Goal: Transaction & Acquisition: Purchase product/service

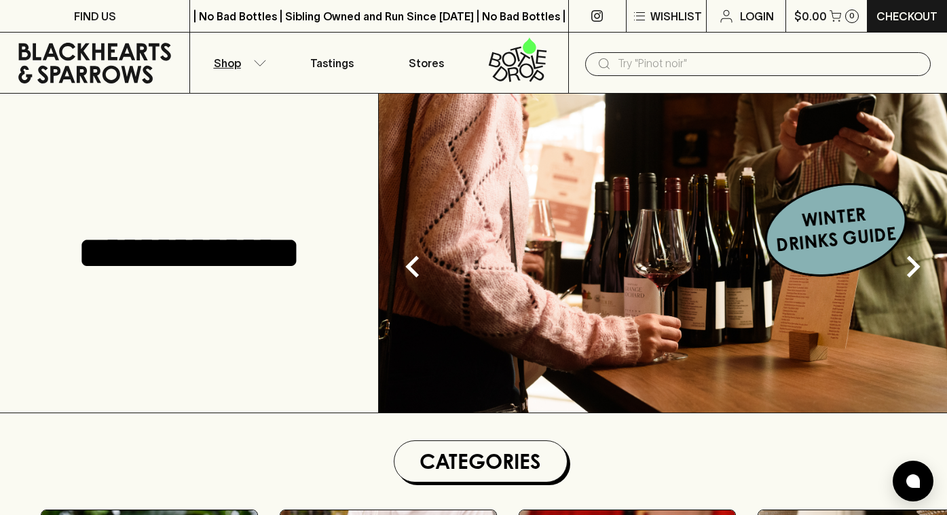
click at [259, 57] on button "Shop" at bounding box center [237, 63] width 94 height 60
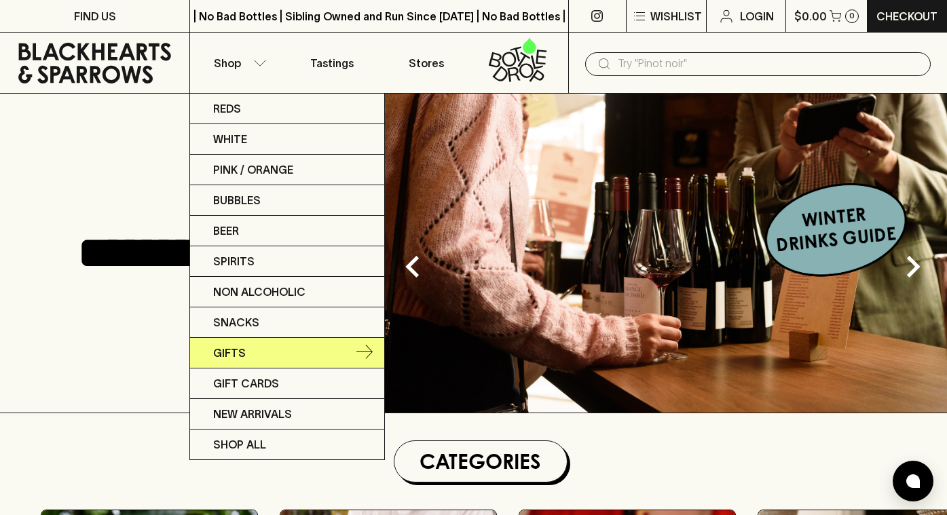
click at [257, 356] on link "Gifts" at bounding box center [287, 353] width 194 height 31
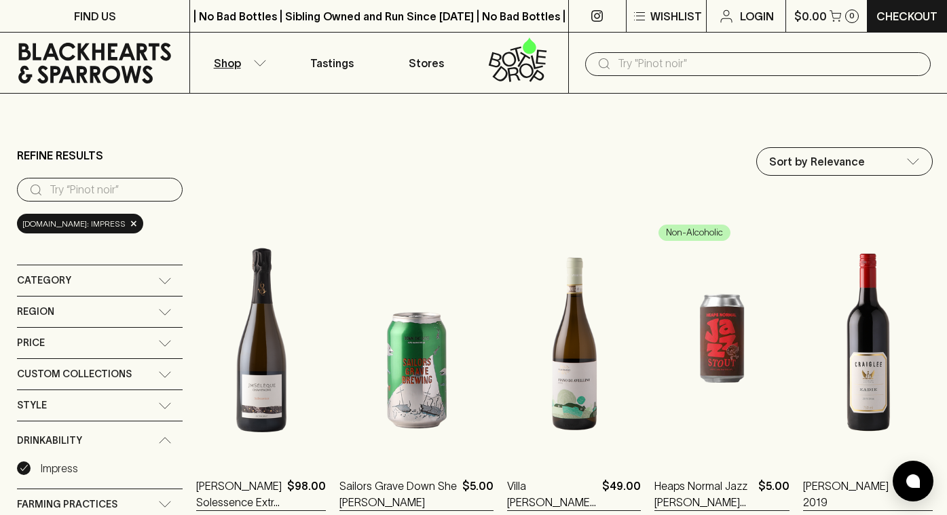
click at [689, 75] on div "​" at bounding box center [757, 63] width 379 height 61
click at [661, 58] on input "text" at bounding box center [769, 64] width 302 height 22
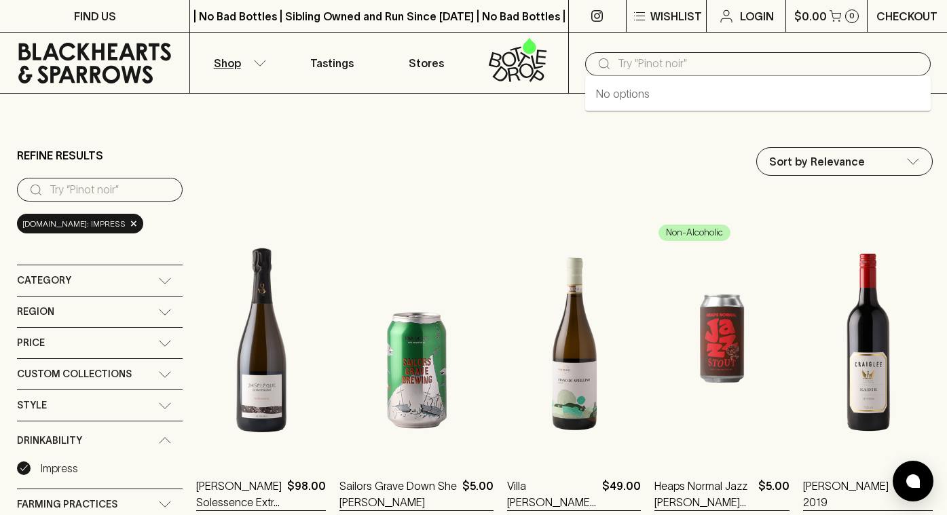
click at [926, 10] on p "Checkout" at bounding box center [906, 16] width 61 height 16
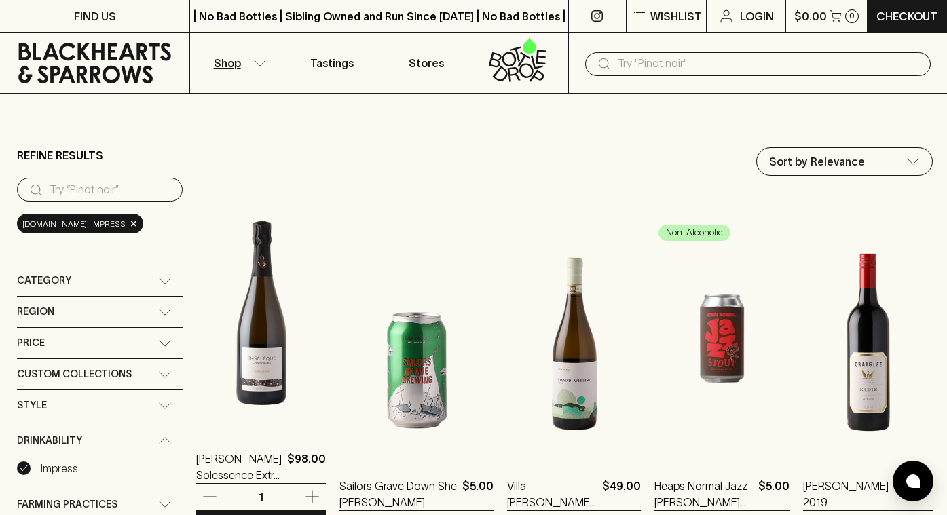
click at [292, 379] on img at bounding box center [261, 312] width 130 height 238
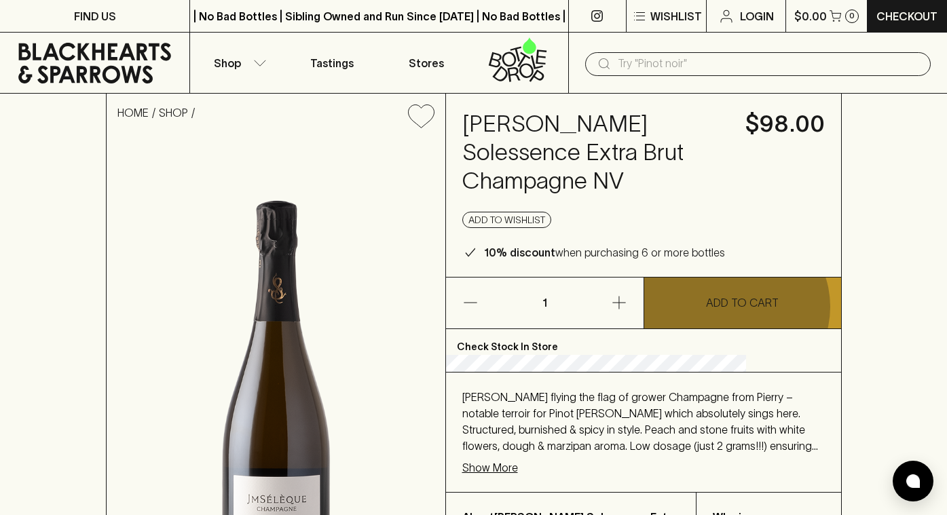
click at [734, 311] on p "ADD TO CART" at bounding box center [742, 303] width 73 height 16
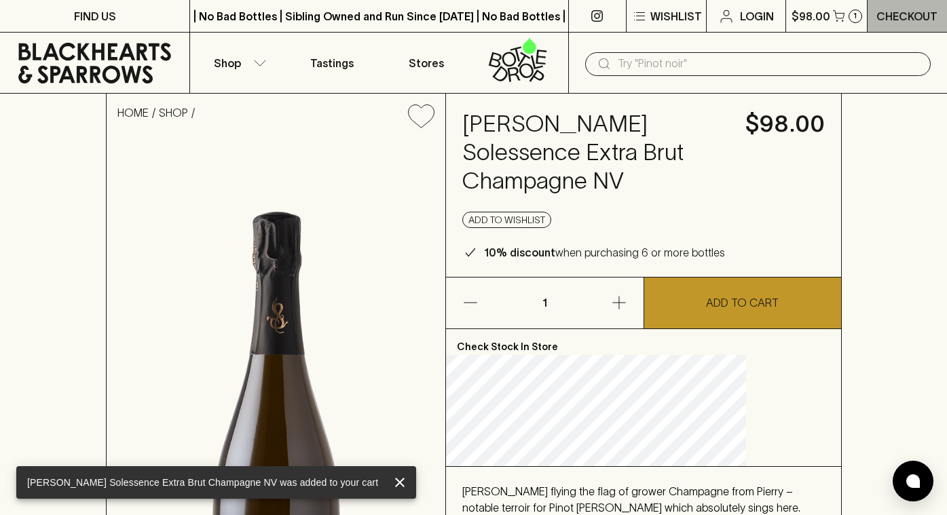
click at [904, 20] on p "Checkout" at bounding box center [906, 16] width 61 height 16
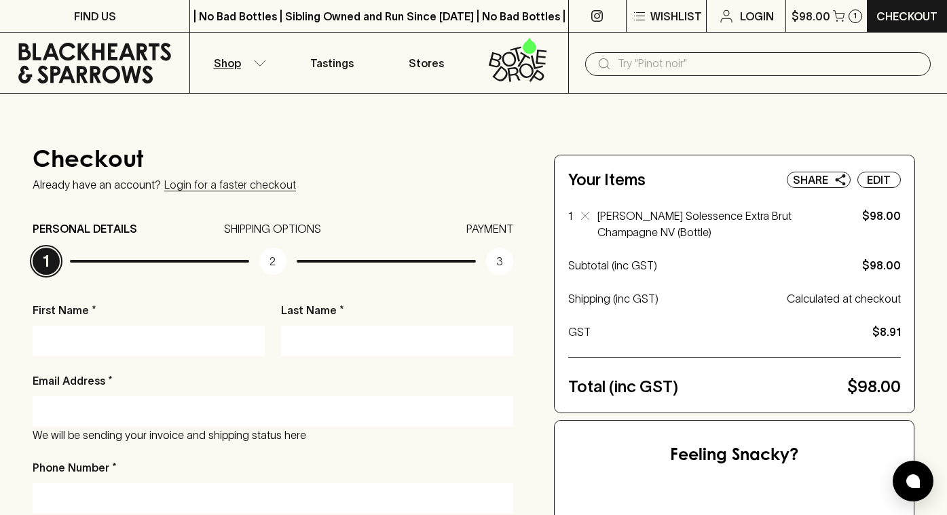
click at [265, 58] on button "Shop" at bounding box center [237, 63] width 94 height 60
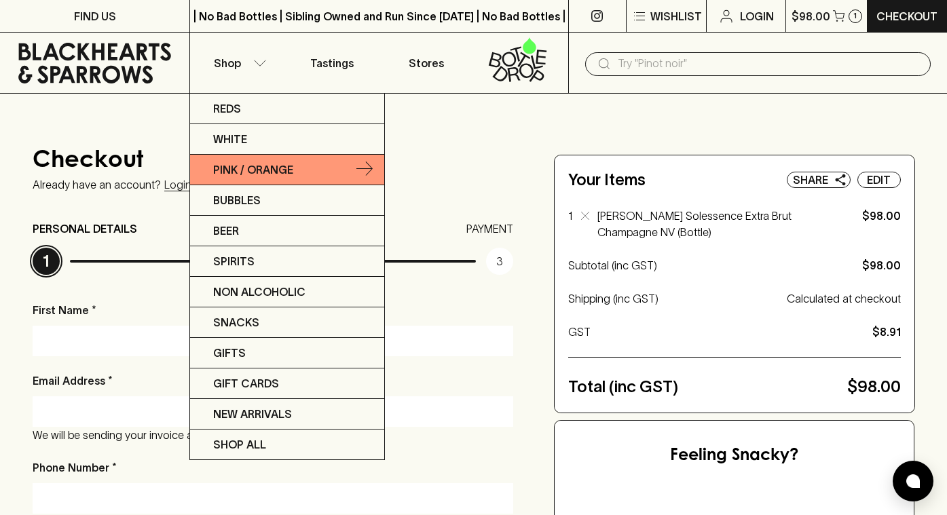
click at [248, 165] on p "Pink / Orange" at bounding box center [253, 170] width 80 height 16
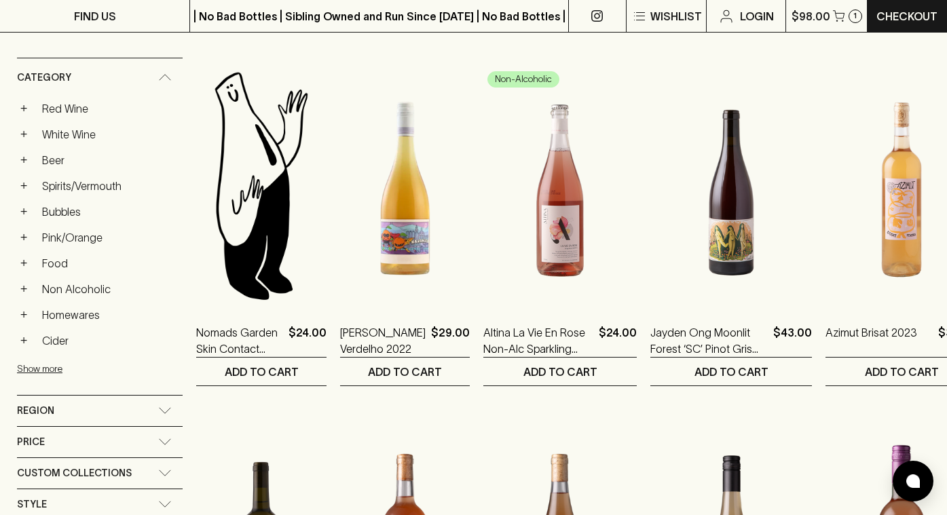
scroll to position [196, 0]
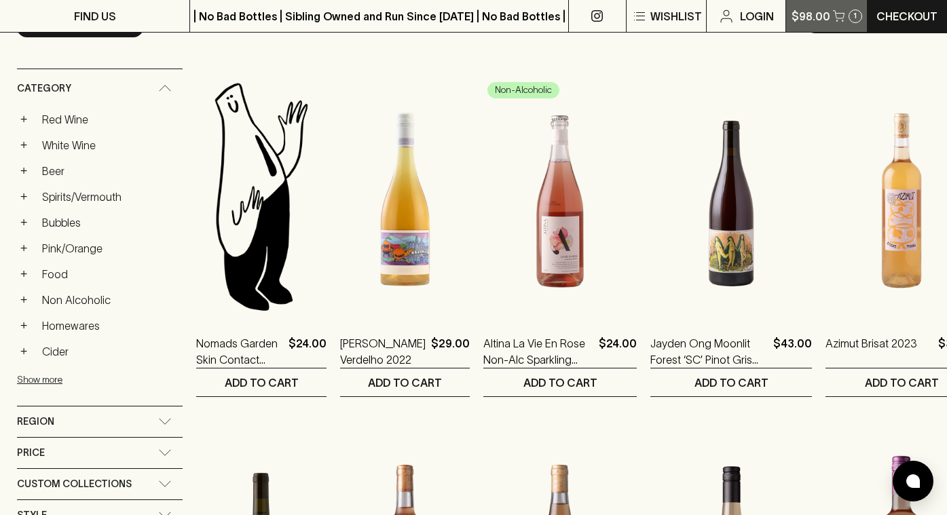
click at [833, 12] on icon "button" at bounding box center [839, 16] width 12 height 12
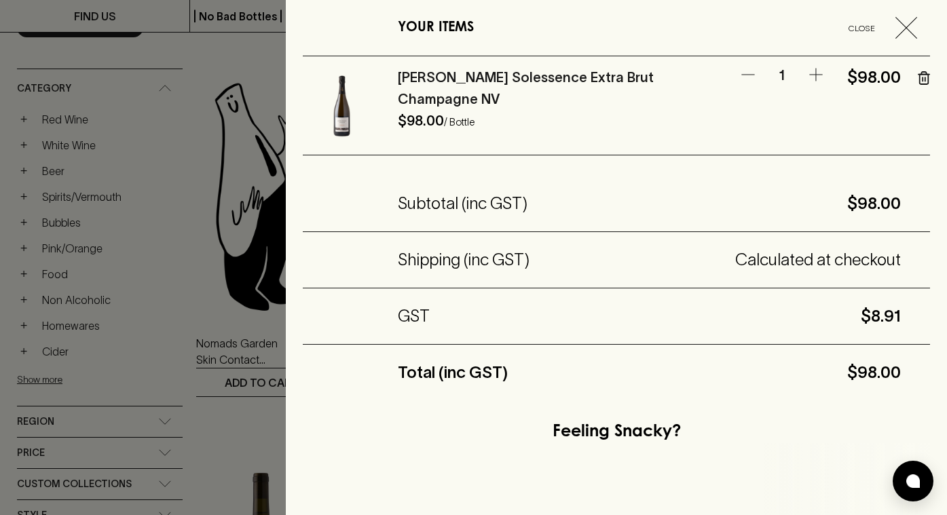
click at [929, 76] on icon "button" at bounding box center [924, 78] width 12 height 14
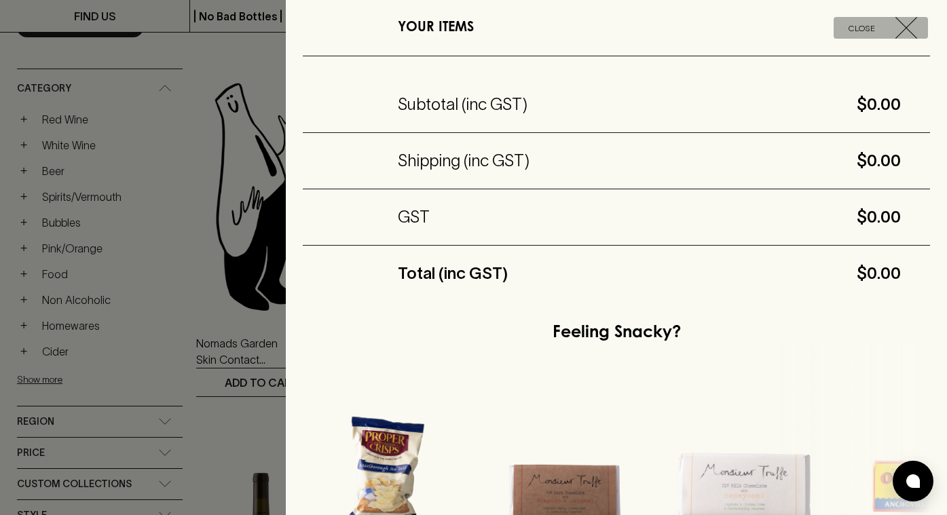
click at [906, 36] on icon "button" at bounding box center [906, 28] width 22 height 22
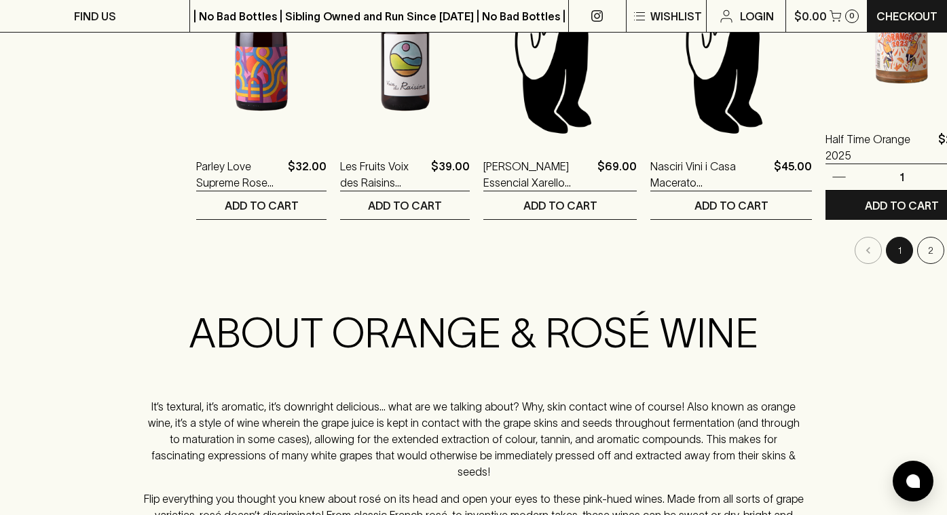
scroll to position [1487, 0]
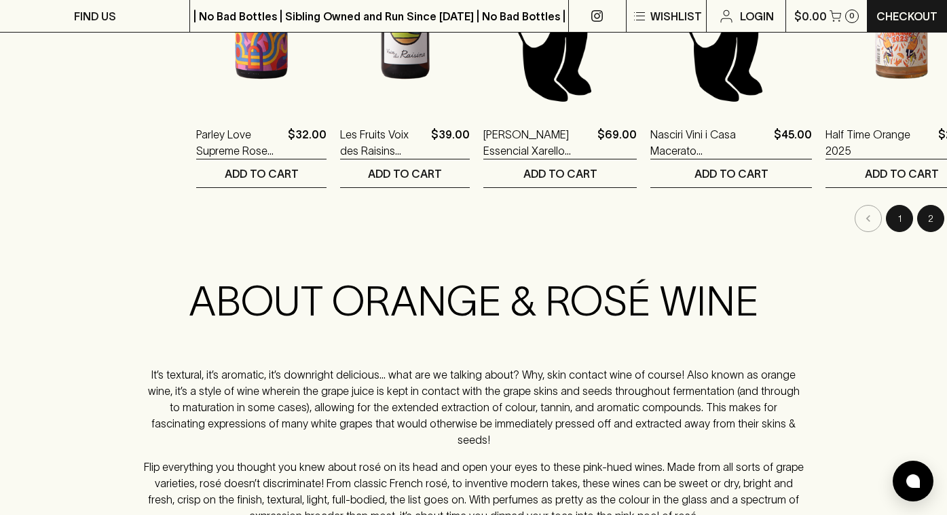
click at [917, 223] on button "2" at bounding box center [930, 218] width 27 height 27
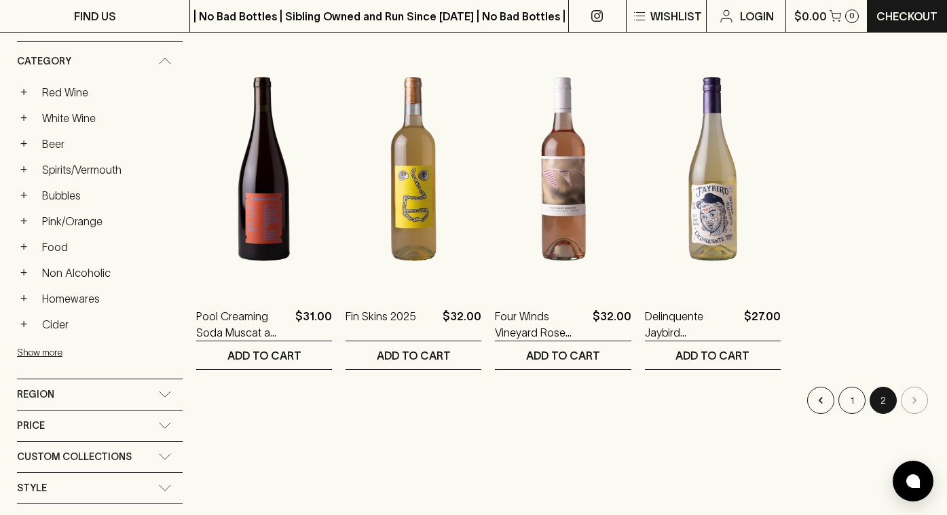
scroll to position [226, 0]
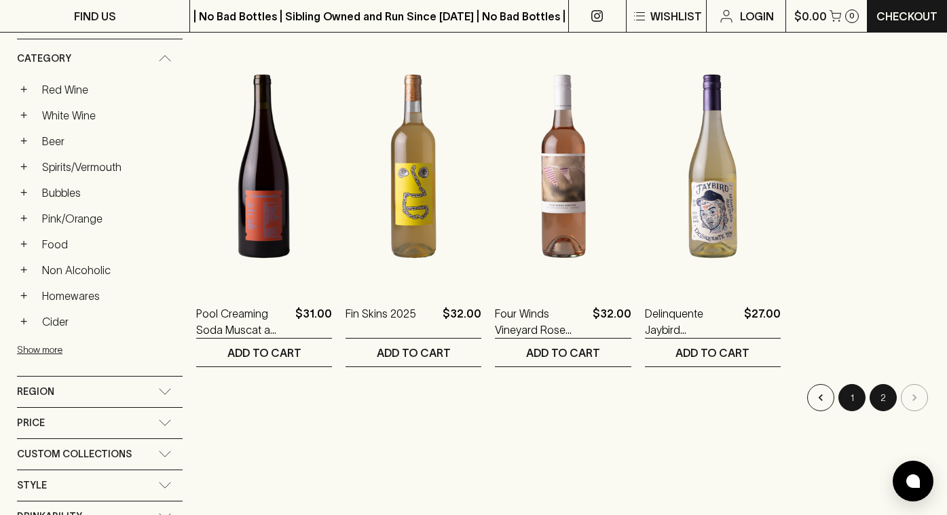
click at [853, 401] on button "1" at bounding box center [851, 397] width 27 height 27
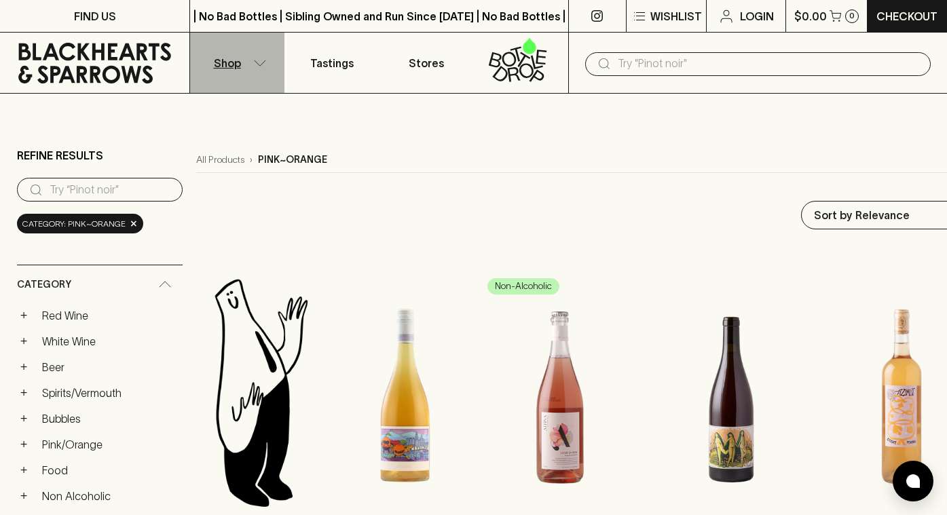
click at [257, 64] on icon "button" at bounding box center [260, 62] width 12 height 5
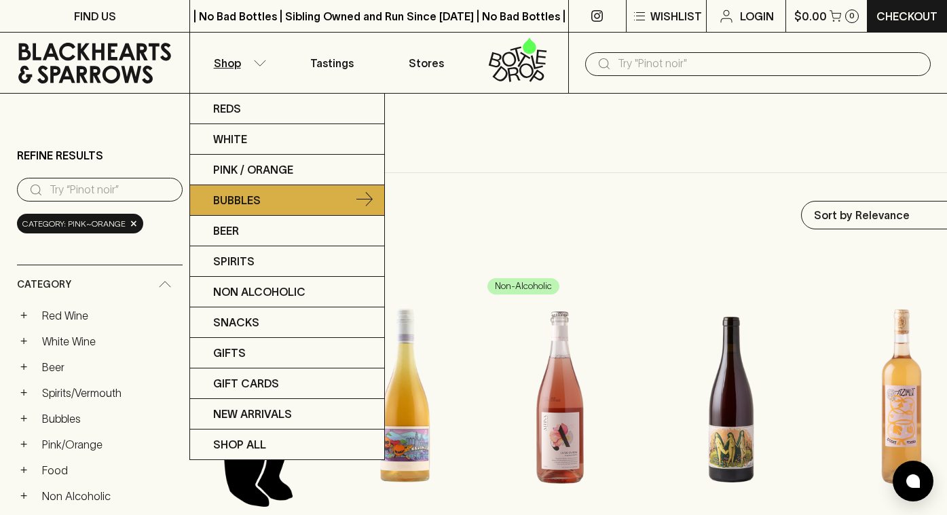
click at [238, 195] on p "Bubbles" at bounding box center [237, 200] width 48 height 16
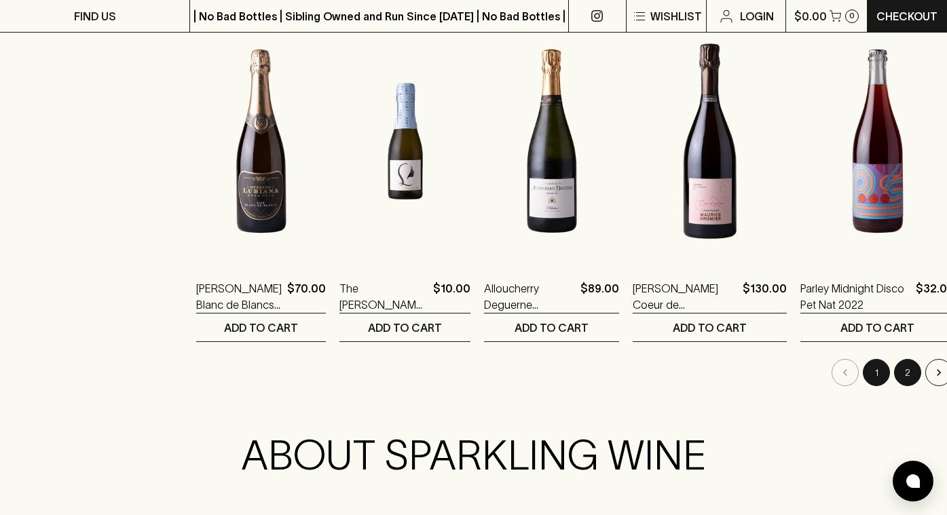
scroll to position [1332, 0]
click at [894, 365] on button "2" at bounding box center [907, 373] width 27 height 27
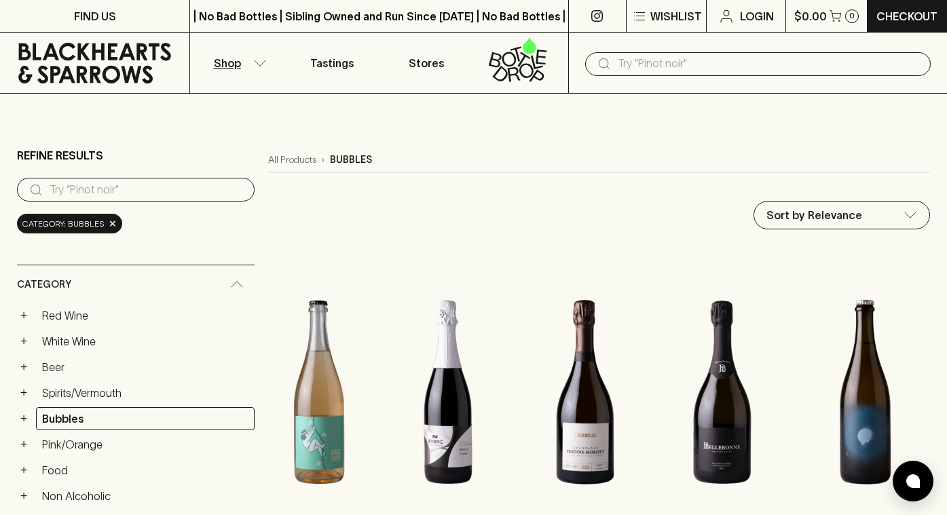
click at [256, 62] on icon "button" at bounding box center [260, 62] width 12 height 5
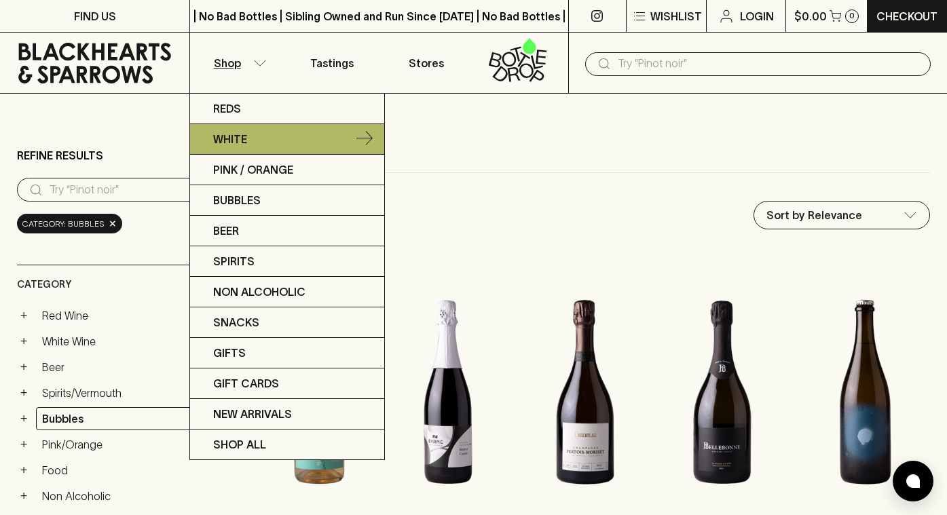
click at [238, 143] on p "White" at bounding box center [230, 139] width 34 height 16
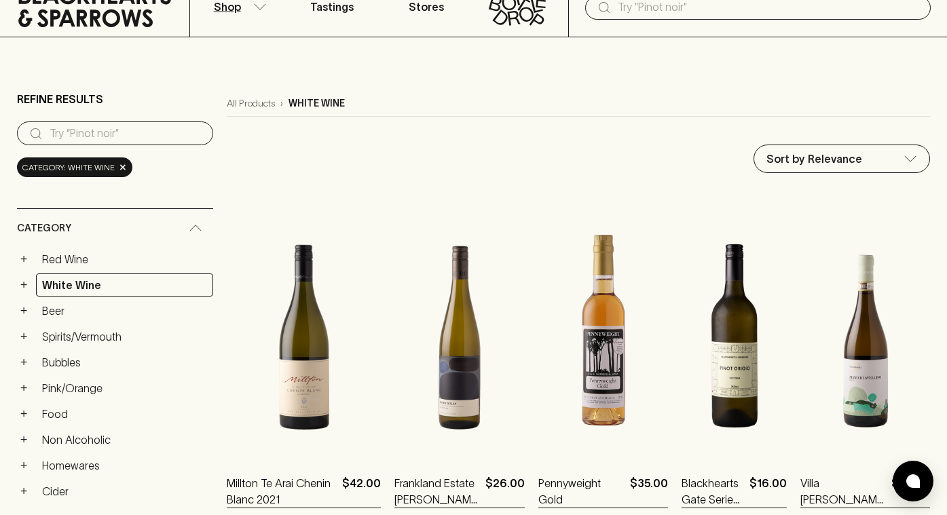
scroll to position [42, 0]
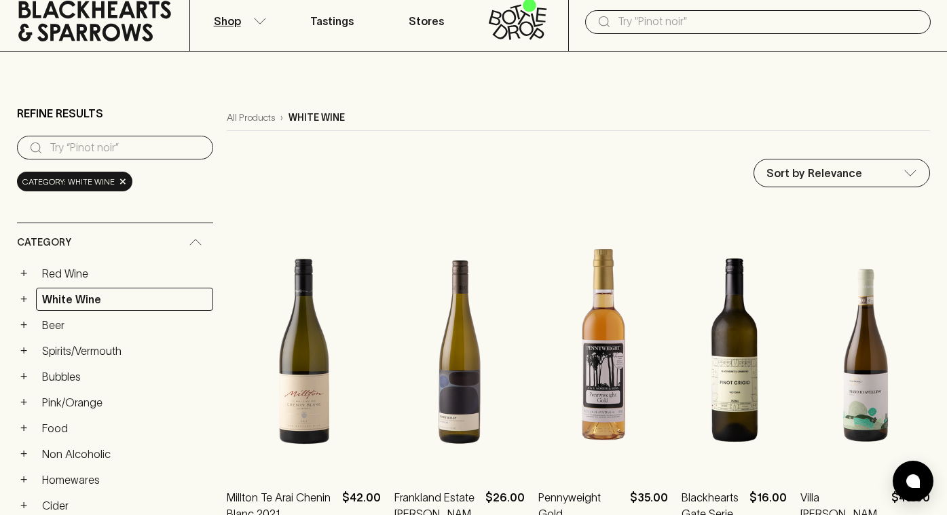
click at [655, 34] on div "​" at bounding box center [757, 20] width 379 height 61
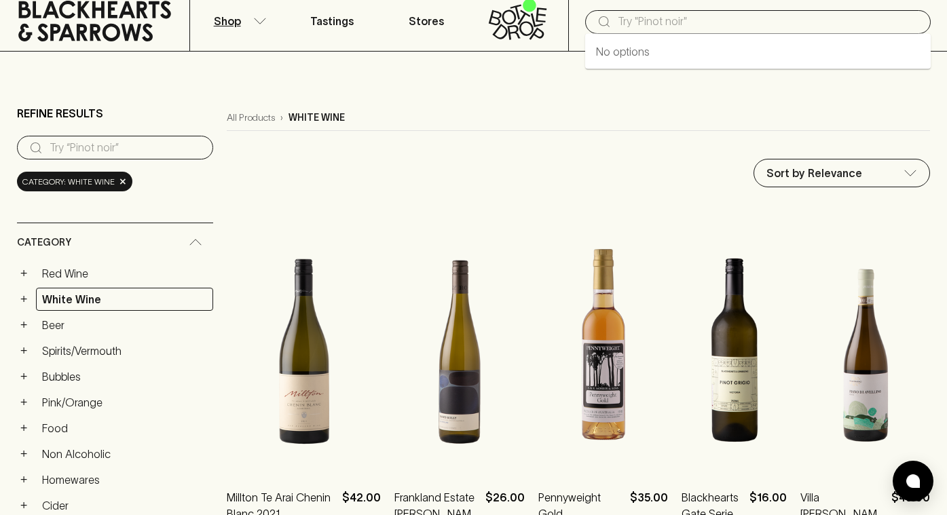
click at [649, 14] on input "text" at bounding box center [769, 22] width 302 height 22
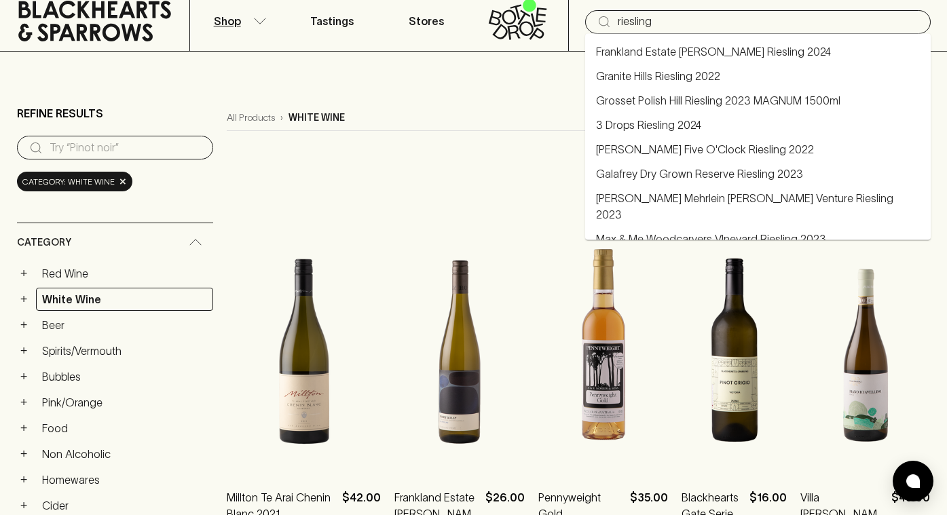
type input "riesling"
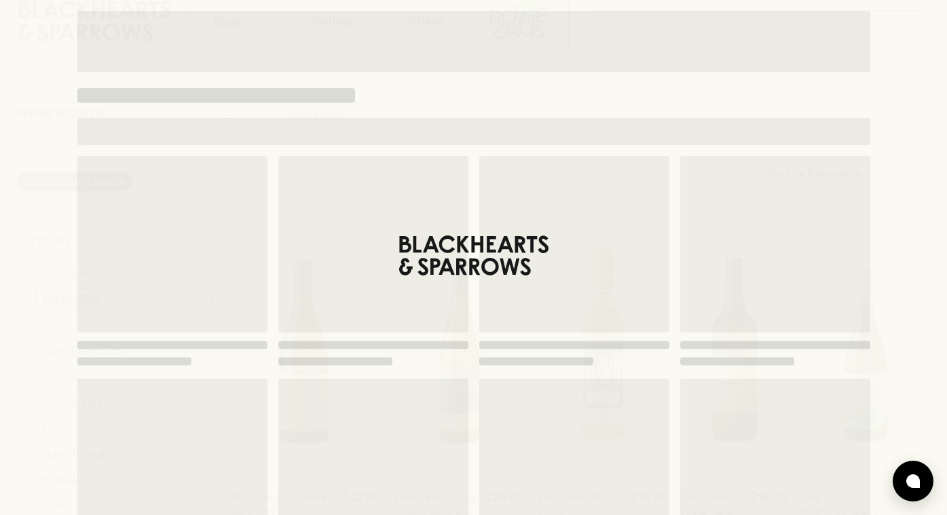
type input "riesling"
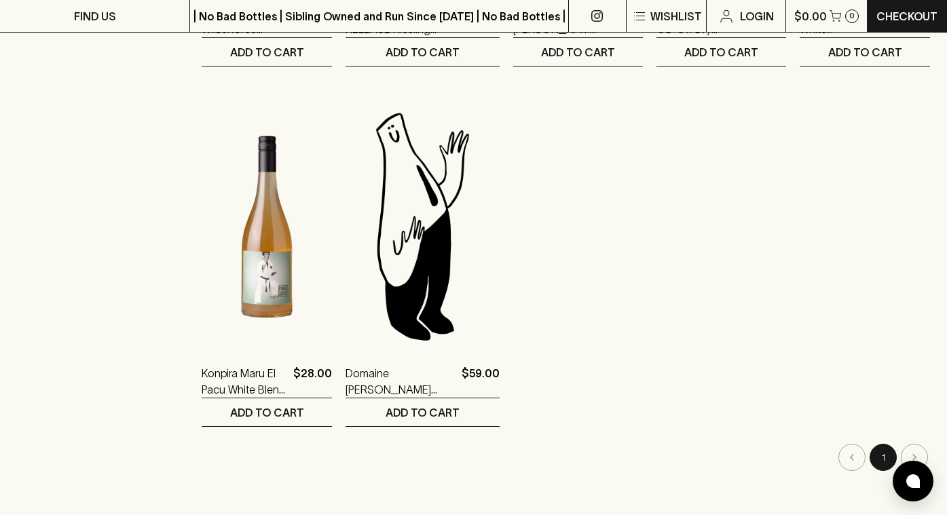
scroll to position [1251, 0]
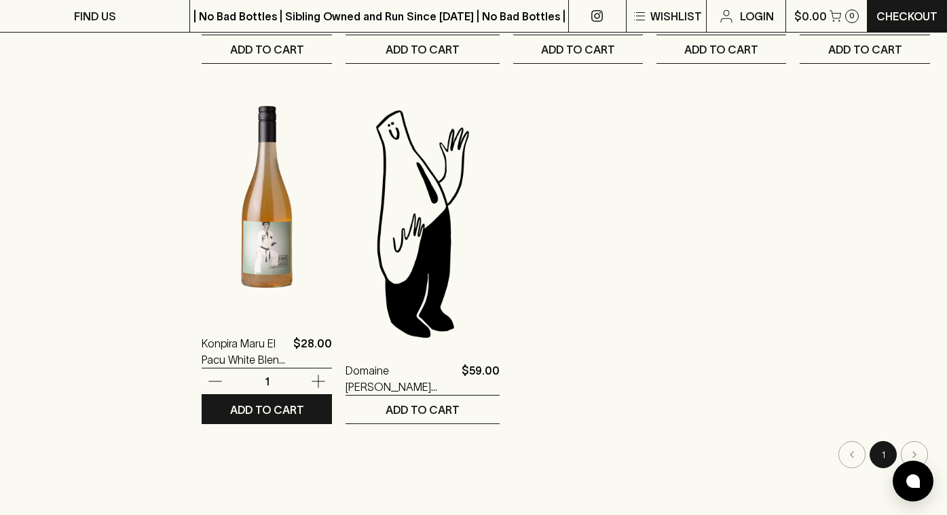
click at [255, 257] on img at bounding box center [267, 196] width 130 height 238
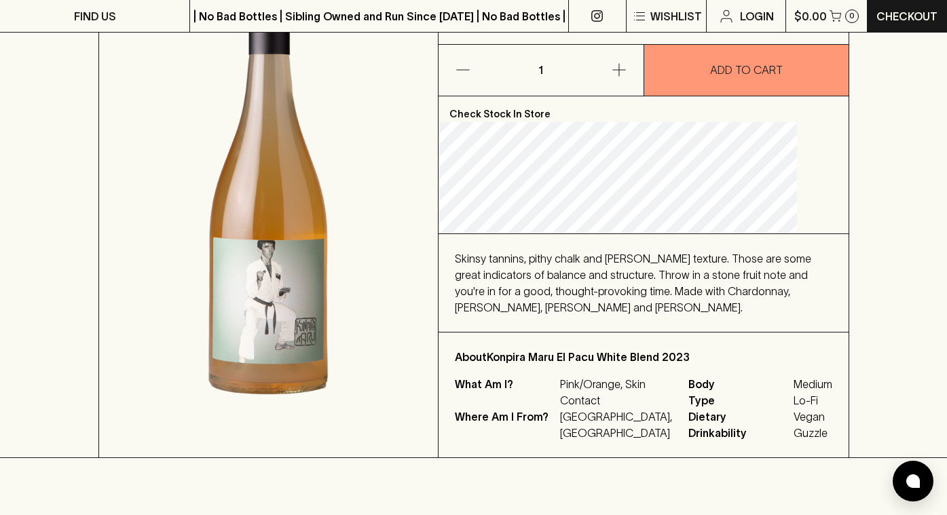
scroll to position [237, 0]
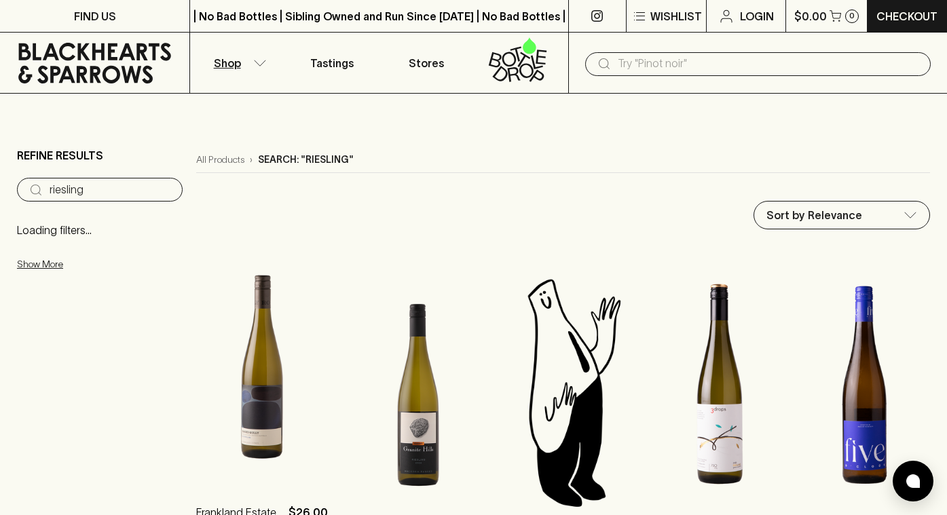
scroll to position [232, 0]
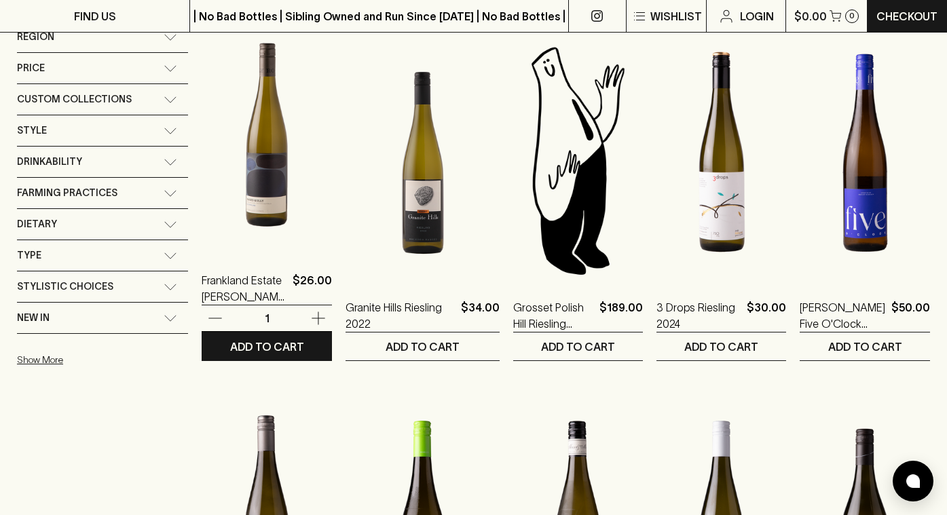
click at [289, 166] on img at bounding box center [267, 133] width 130 height 238
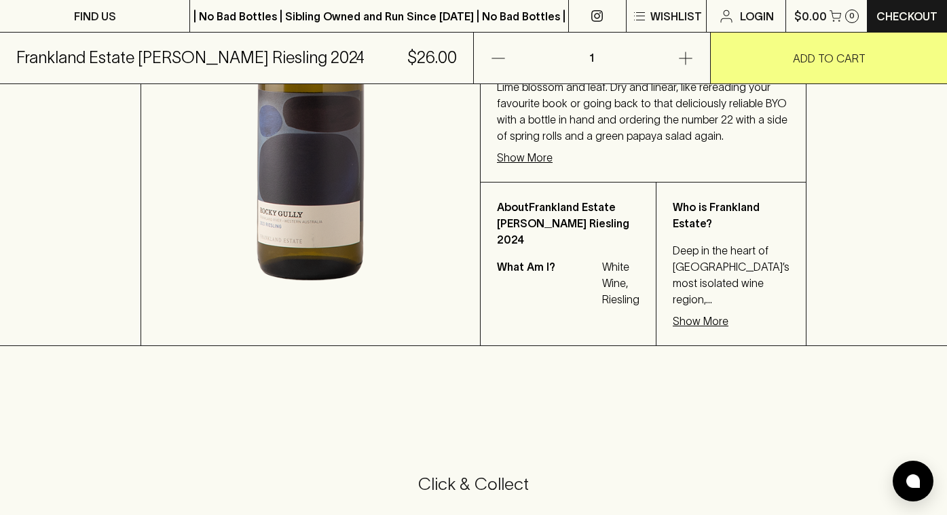
scroll to position [413, 0]
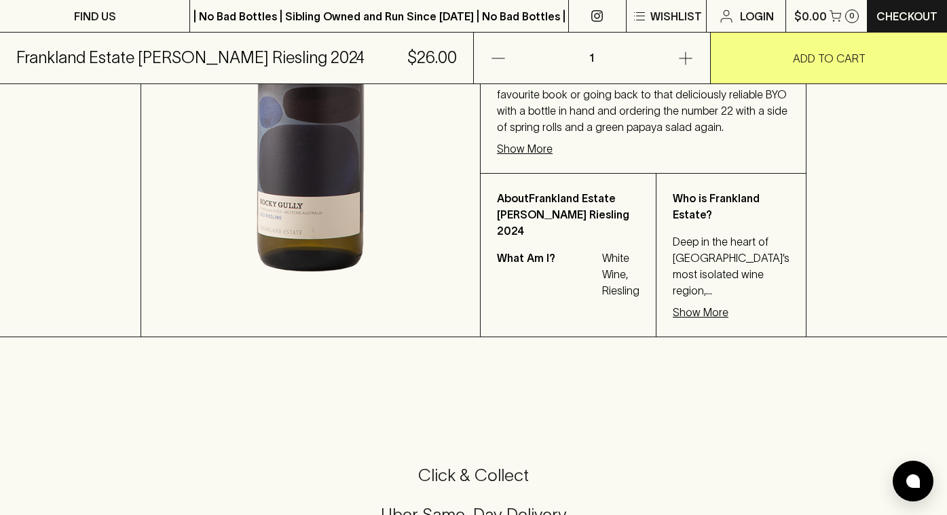
click at [553, 157] on p "Show More" at bounding box center [525, 149] width 56 height 16
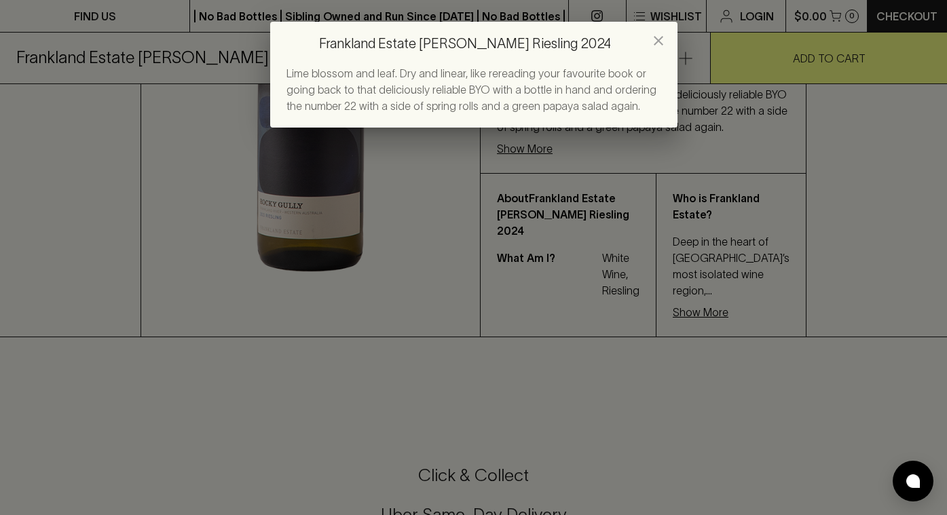
click at [665, 45] on icon "close" at bounding box center [658, 41] width 16 height 16
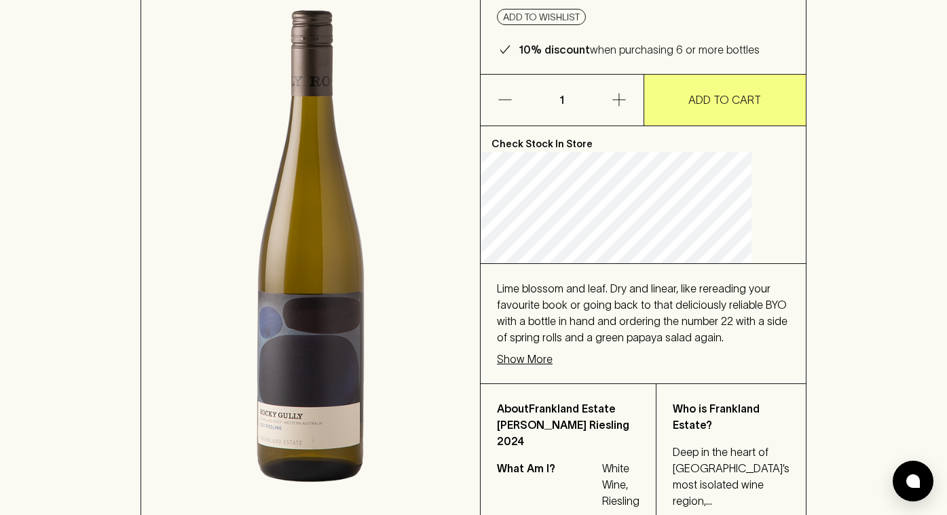
scroll to position [0, 0]
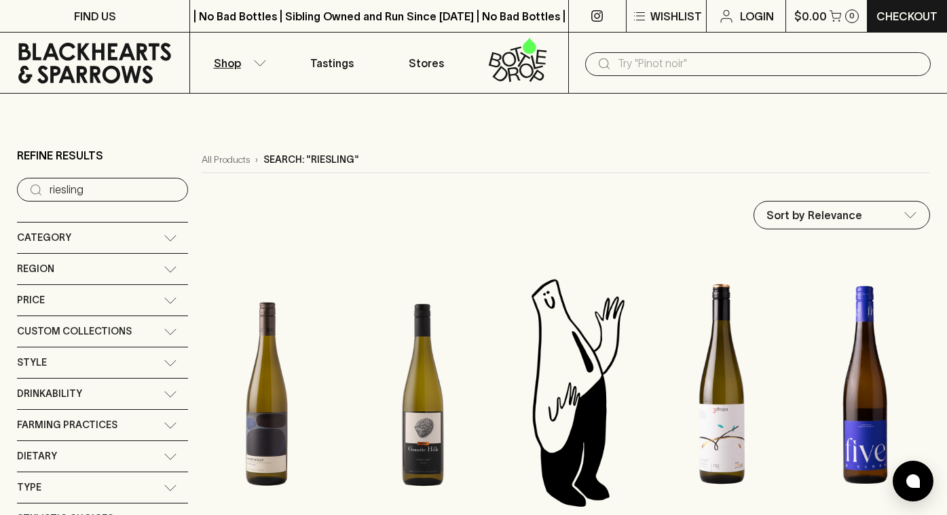
click at [246, 71] on button "Shop" at bounding box center [237, 63] width 94 height 60
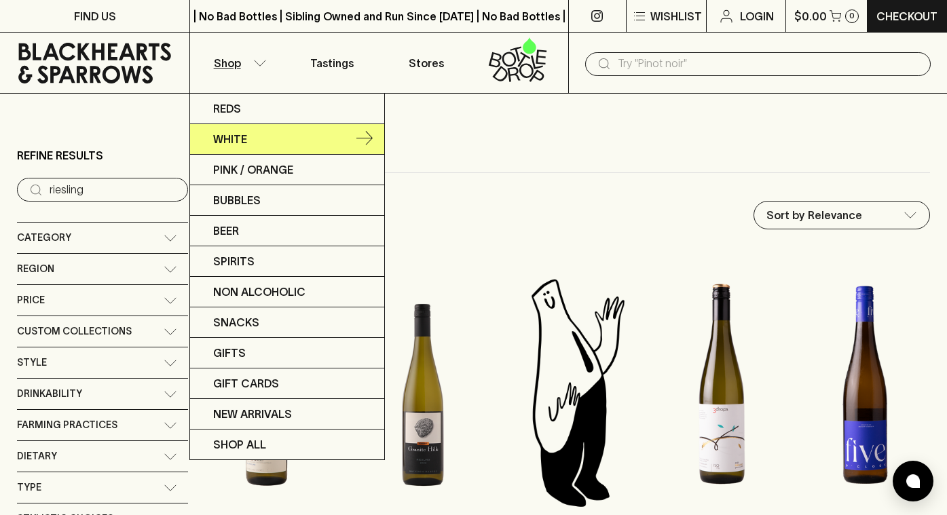
click at [236, 136] on p "White" at bounding box center [230, 139] width 34 height 16
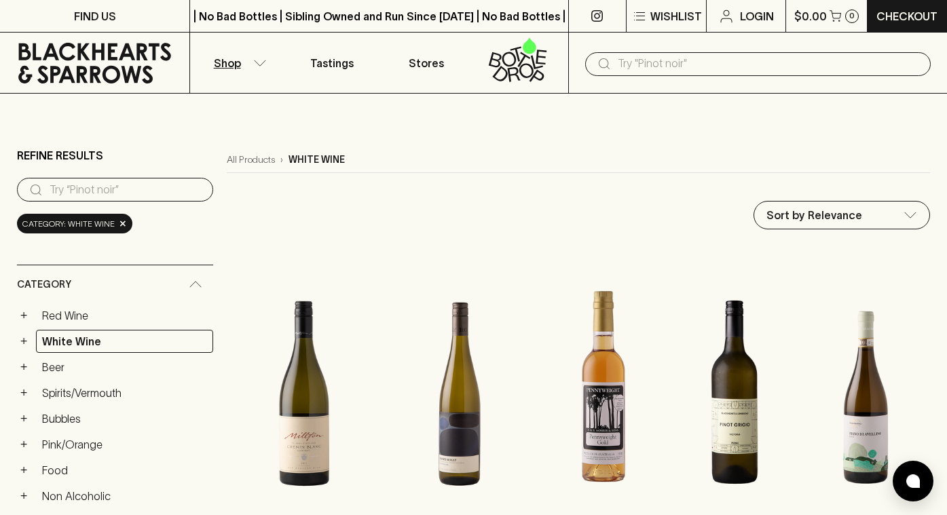
click at [686, 58] on input "text" at bounding box center [769, 64] width 302 height 22
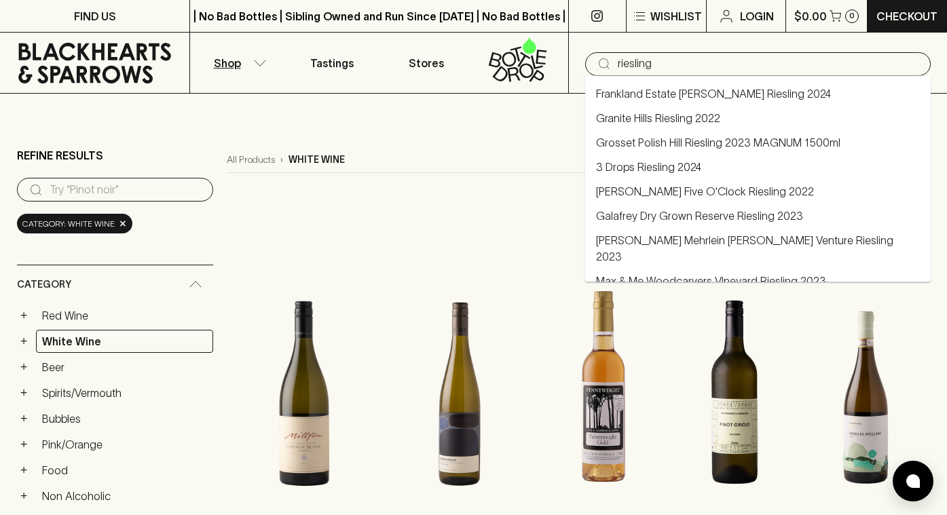
type input "riesling"
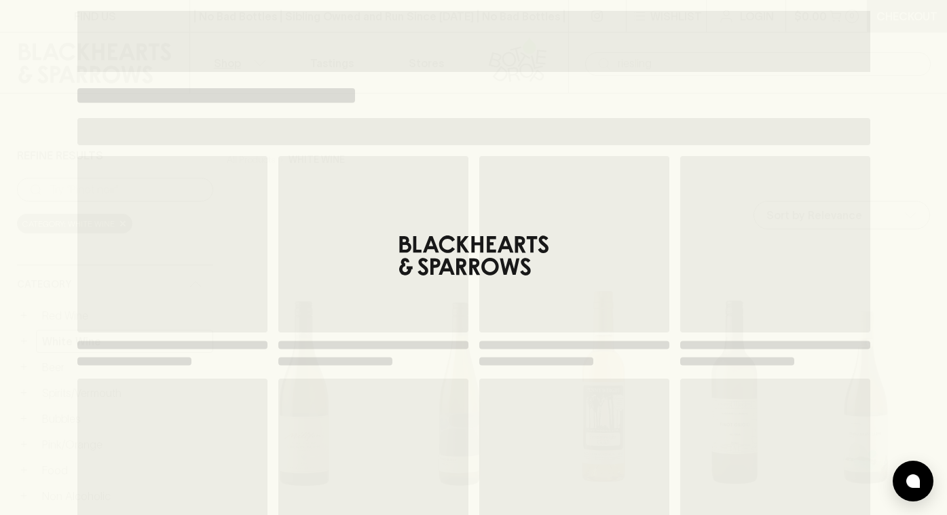
type input "riesling"
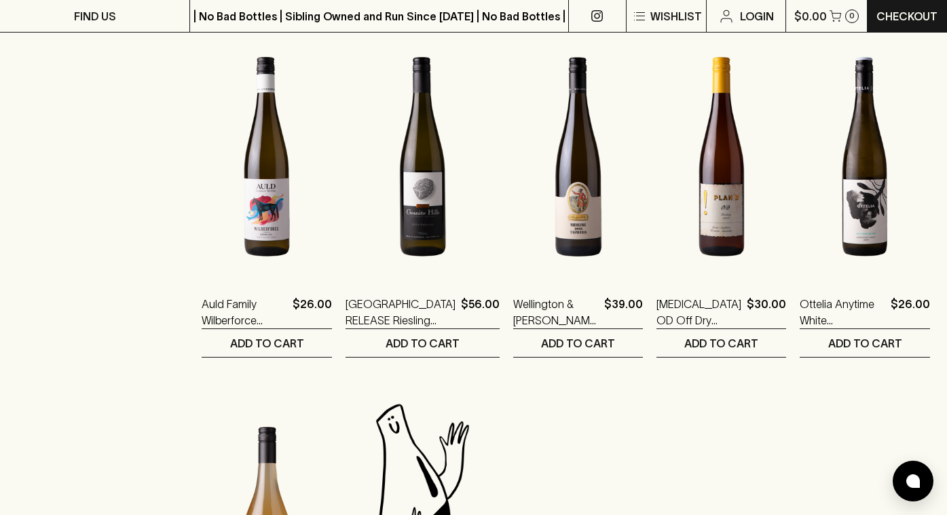
scroll to position [958, 0]
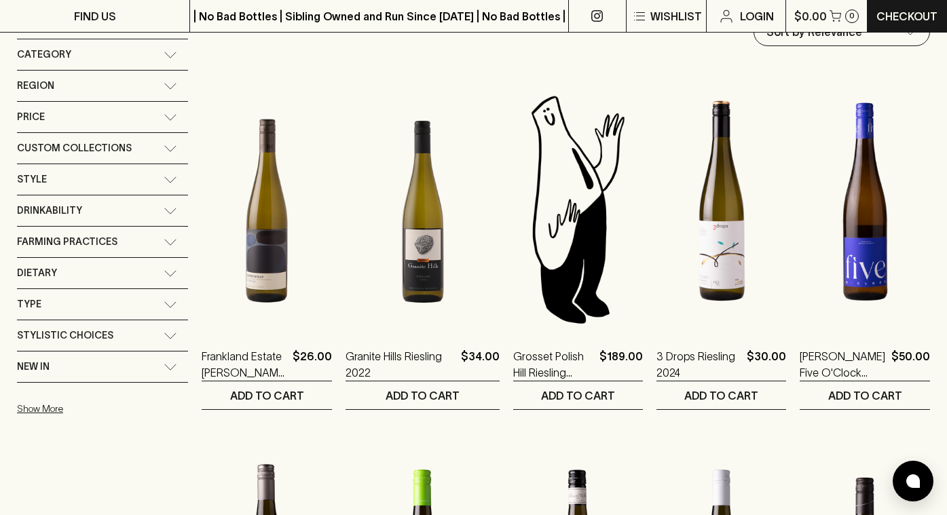
scroll to position [0, 0]
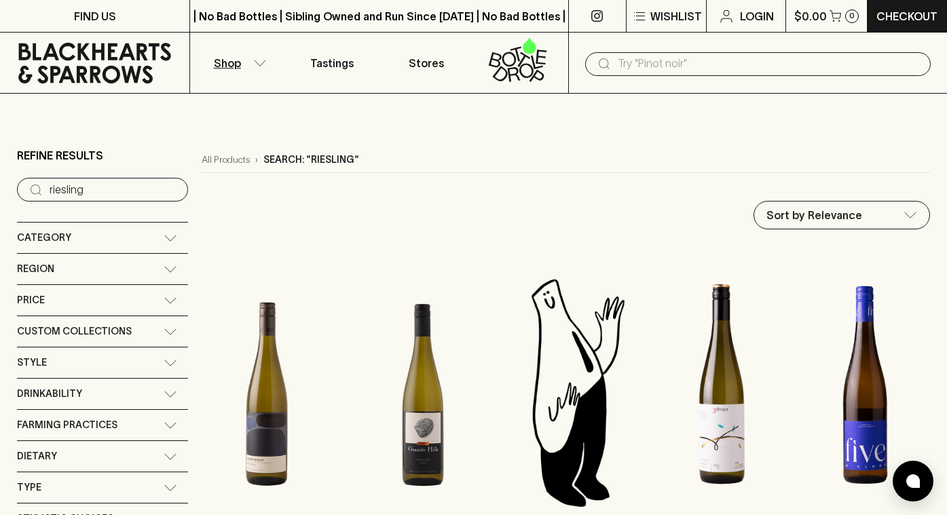
click at [256, 67] on button "Shop" at bounding box center [237, 63] width 94 height 60
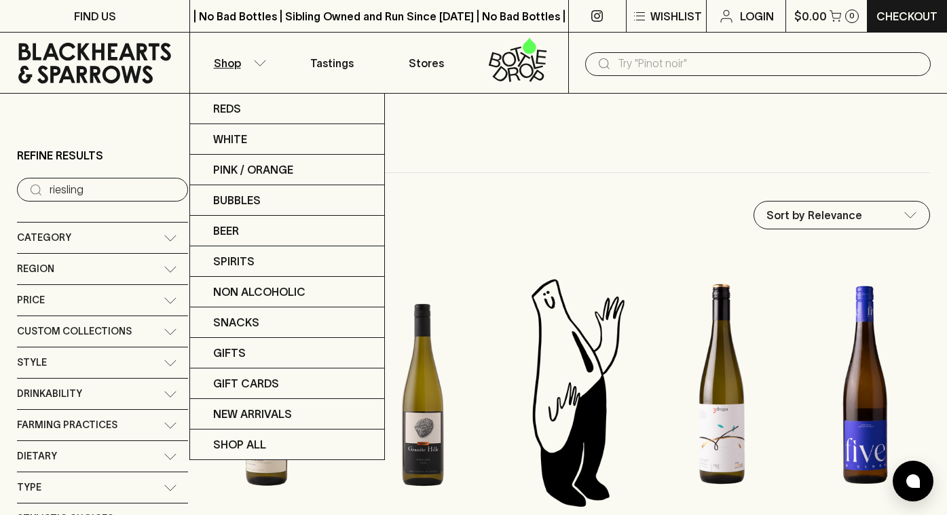
click at [654, 66] on div at bounding box center [473, 257] width 947 height 515
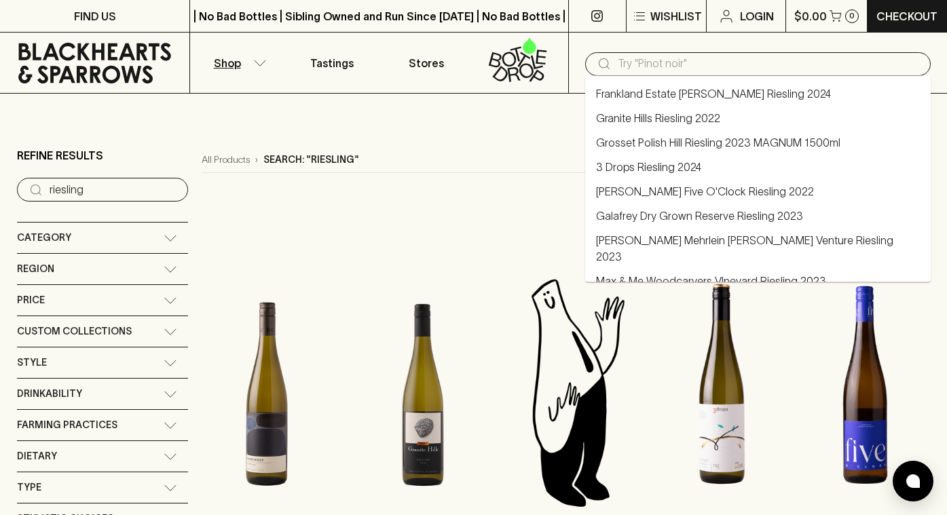
click at [637, 69] on input "text" at bounding box center [769, 64] width 302 height 22
type input "natural"
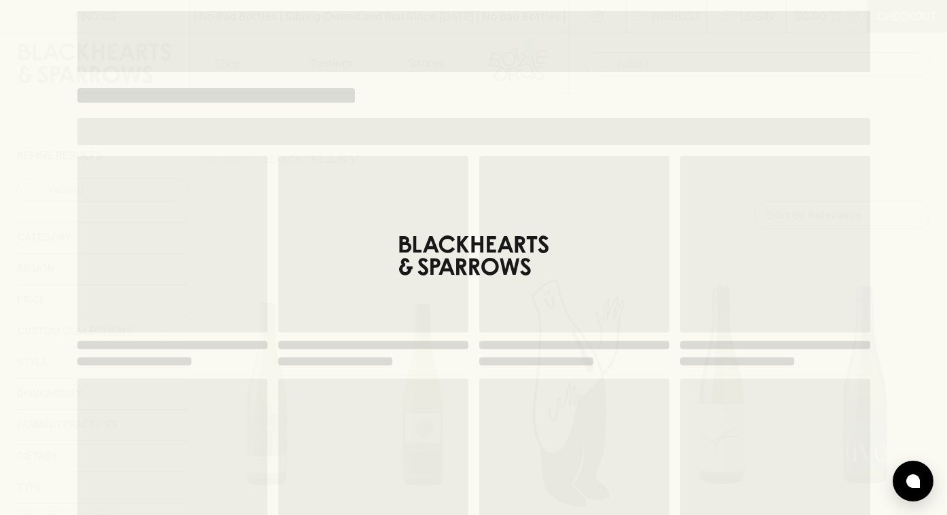
type input "natural"
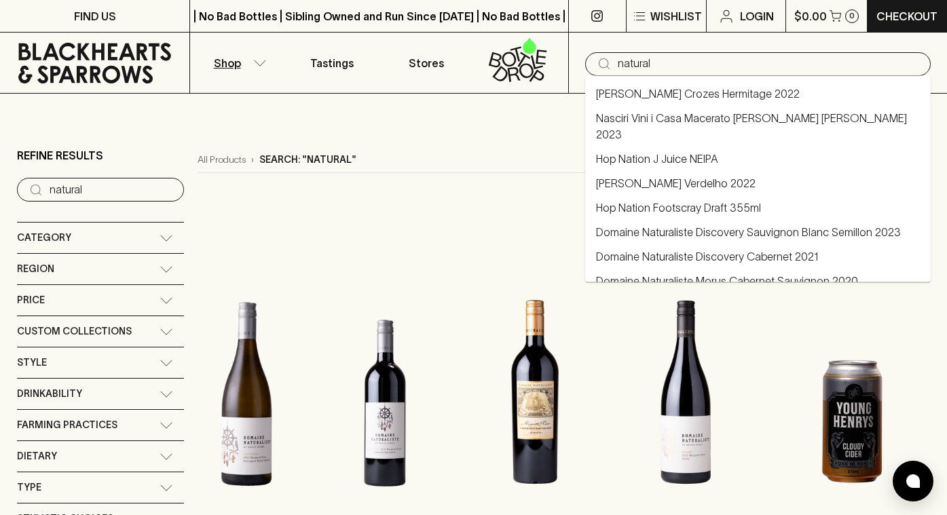
drag, startPoint x: 675, startPoint y: 65, endPoint x: 549, endPoint y: 62, distance: 125.6
click at [549, 62] on div "Shop Tastings Stores ​ natural" at bounding box center [473, 63] width 947 height 61
type input "pet nat"
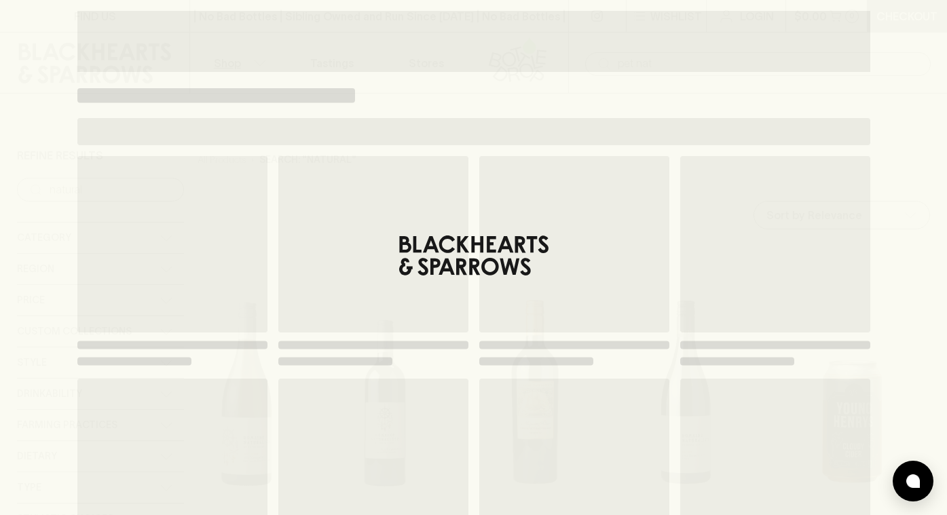
type input "pet nat"
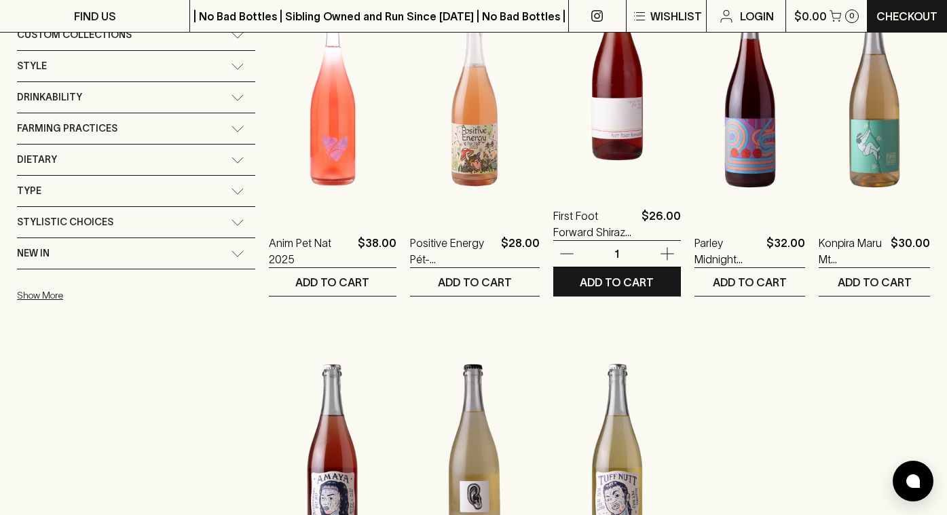
scroll to position [310, 0]
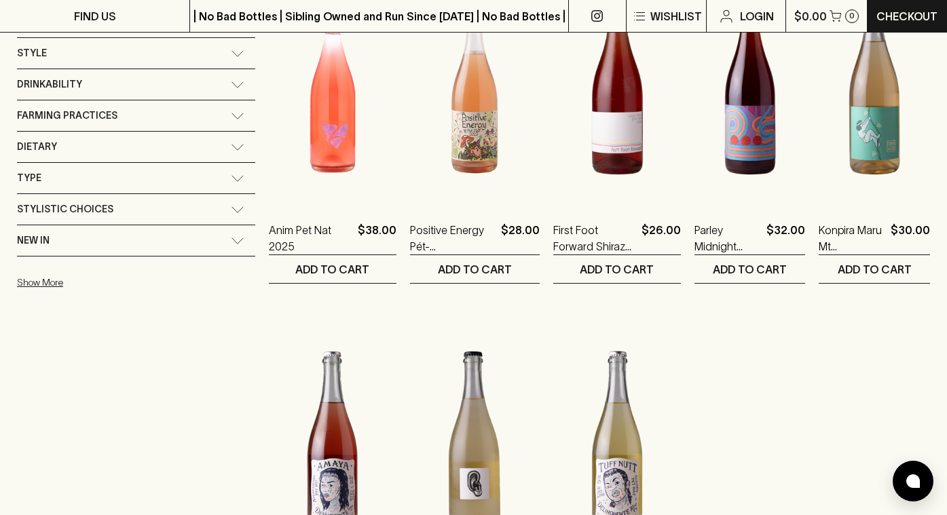
click at [123, 375] on div "Refine Results ​ pet nat Category + Red Wine + White Wine + Beer + Spirits/Verm…" at bounding box center [136, 263] width 238 height 851
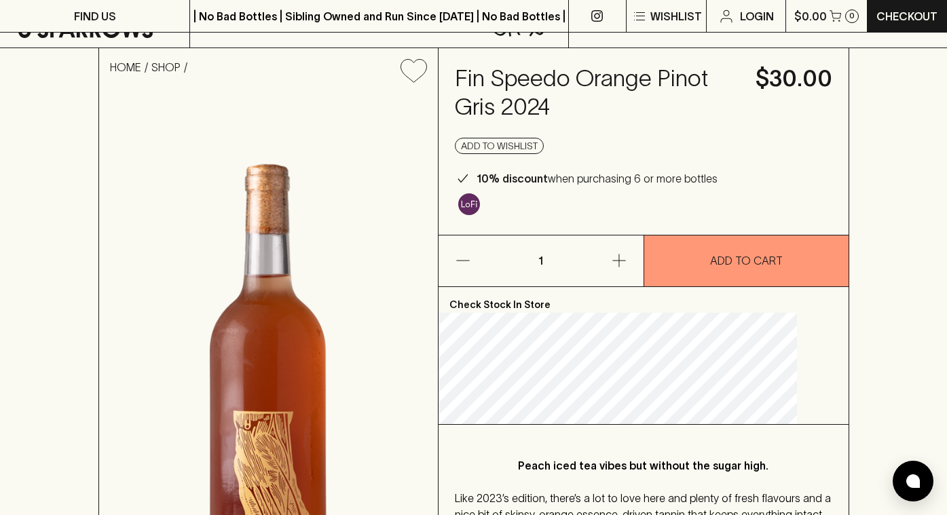
scroll to position [26, 0]
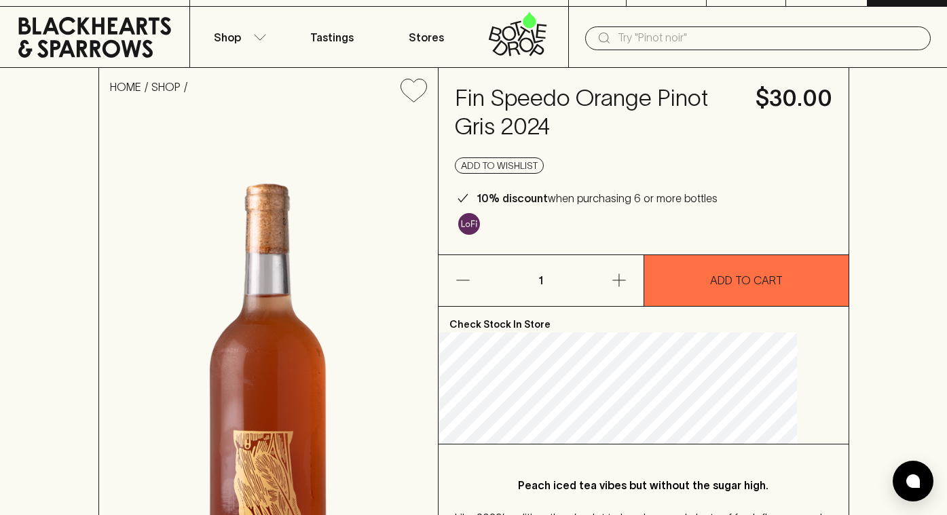
click at [718, 271] on button "ADD TO CART" at bounding box center [746, 280] width 204 height 51
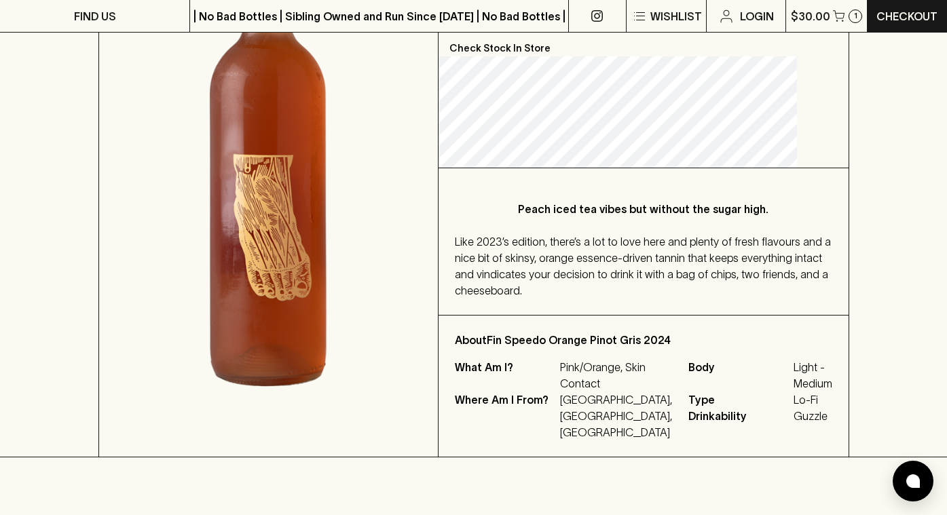
scroll to position [306, 0]
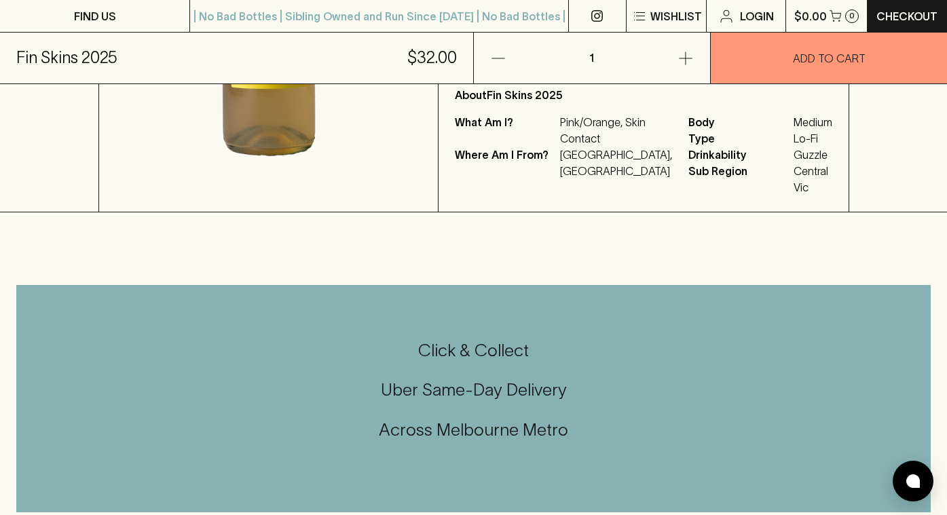
scroll to position [265, 0]
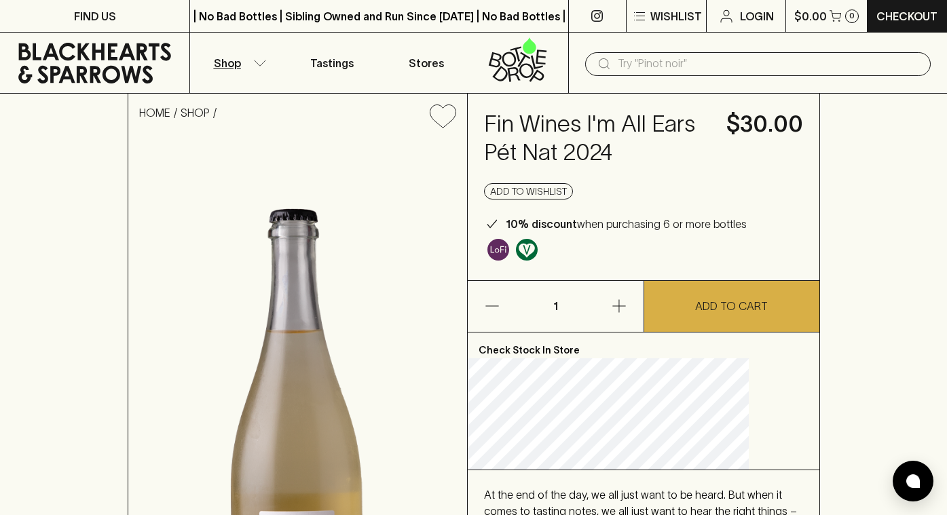
click at [253, 62] on icon "button" at bounding box center [260, 63] width 14 height 7
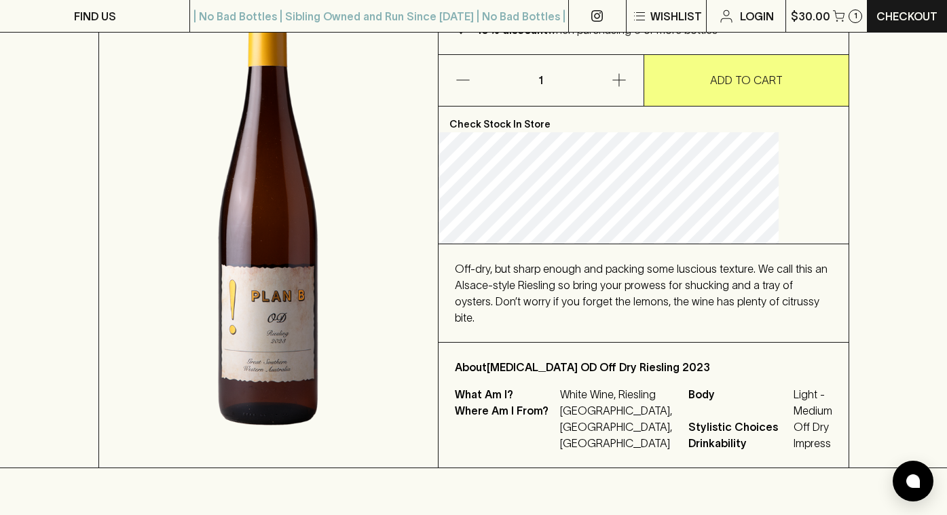
scroll to position [208, 0]
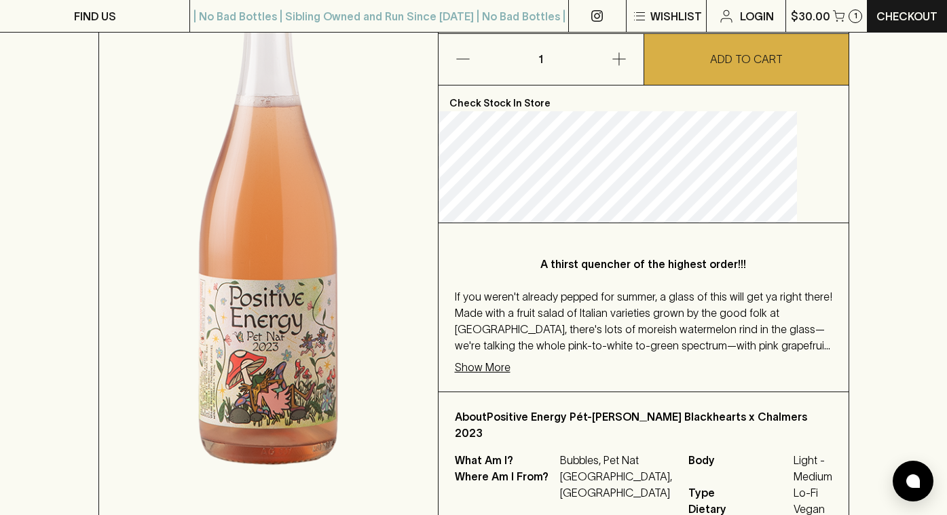
scroll to position [307, 0]
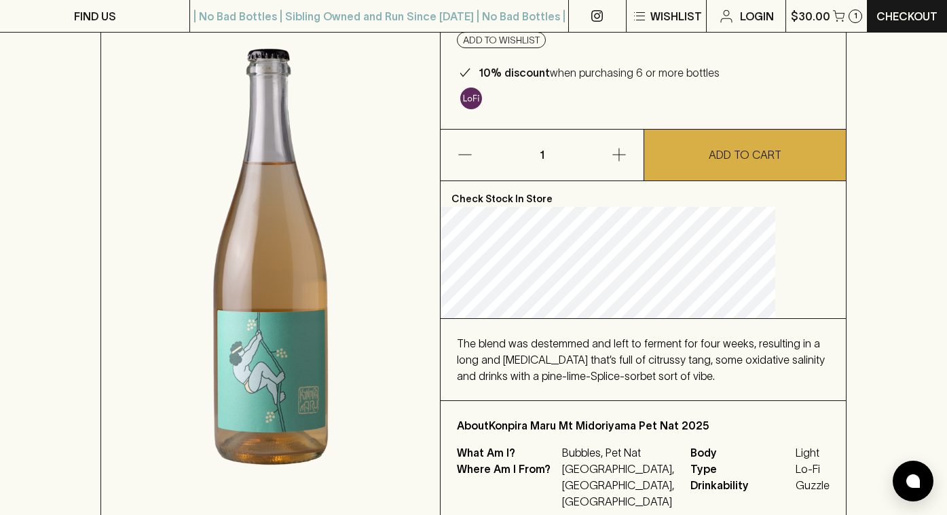
scroll to position [148, 0]
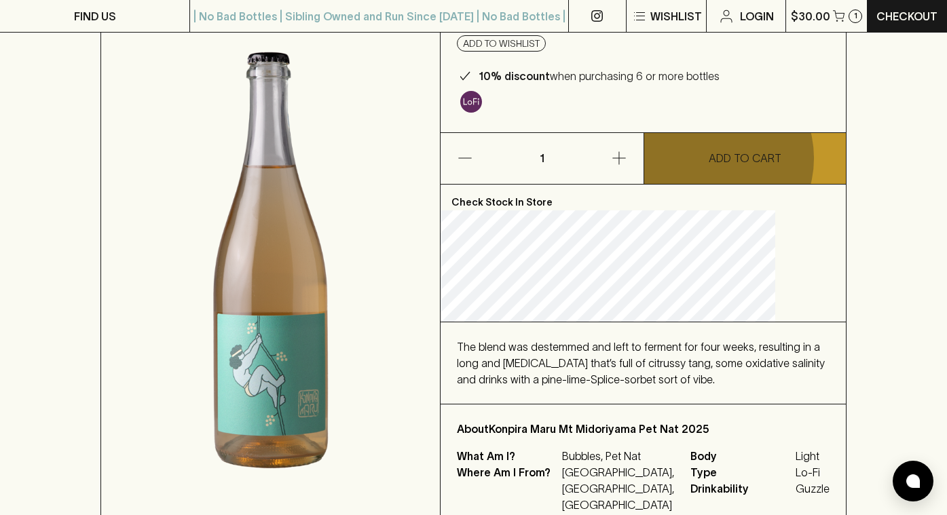
click at [709, 166] on p "ADD TO CART" at bounding box center [745, 158] width 73 height 16
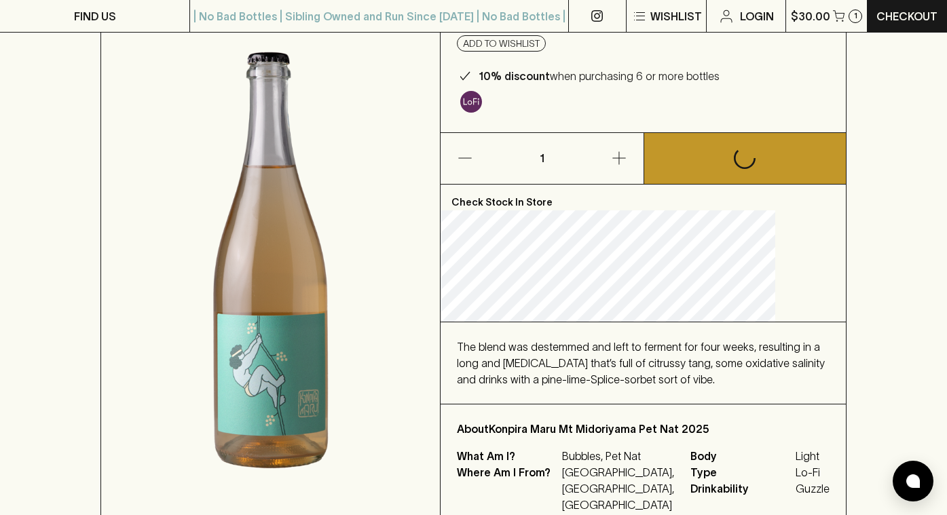
scroll to position [0, 0]
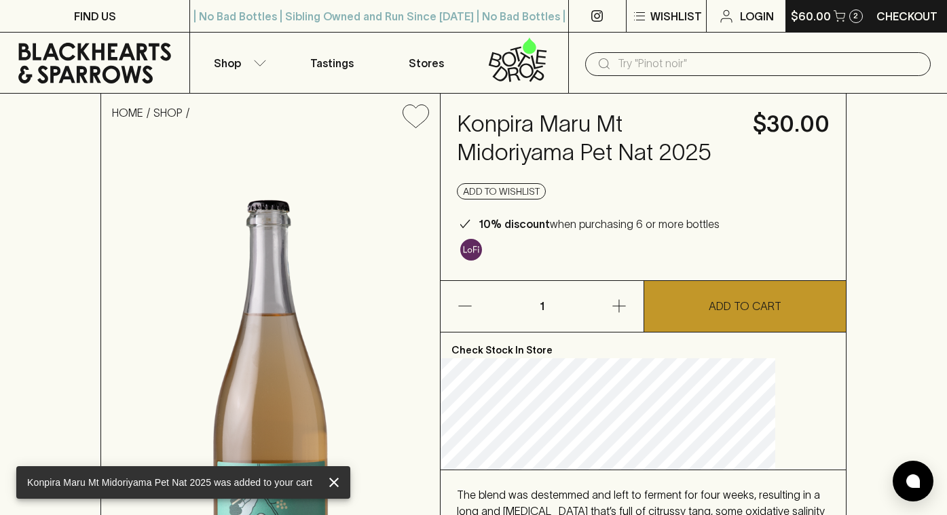
click at [826, 17] on p "$60.00" at bounding box center [811, 16] width 40 height 16
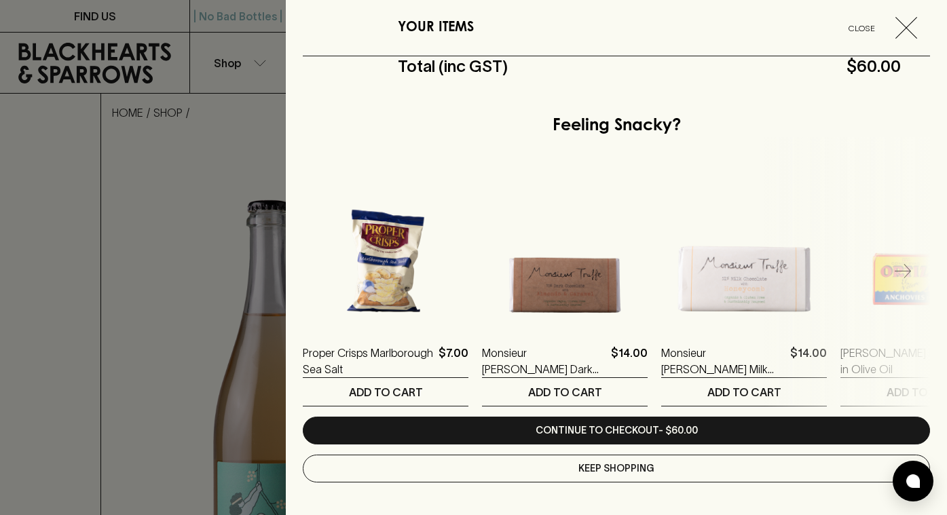
scroll to position [407, 0]
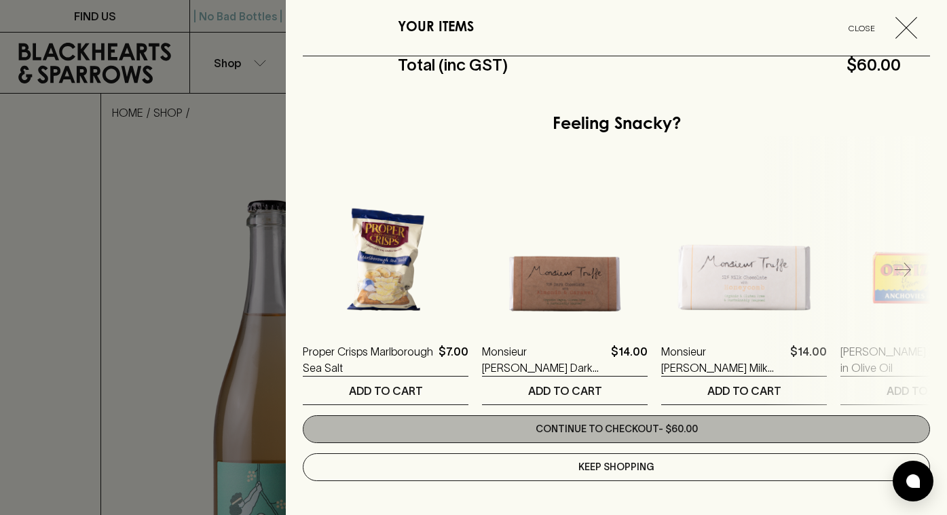
click at [652, 435] on link "Continue to checkout - $60.00" at bounding box center [616, 429] width 627 height 28
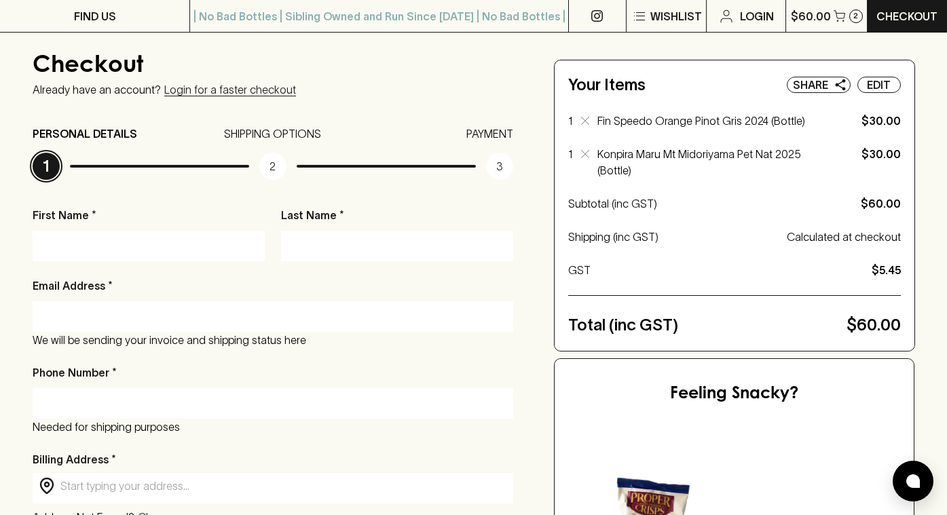
scroll to position [96, 0]
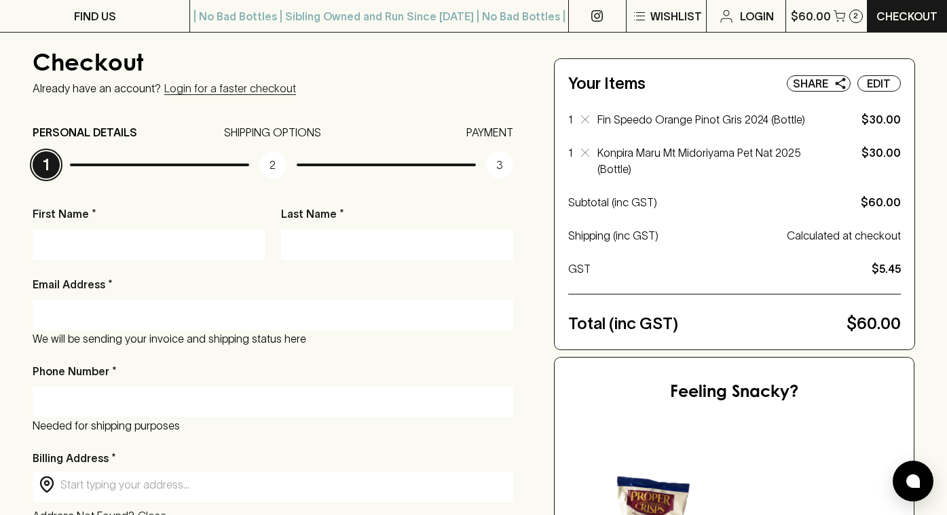
click at [140, 247] on input "First Name *" at bounding box center [149, 245] width 212 height 22
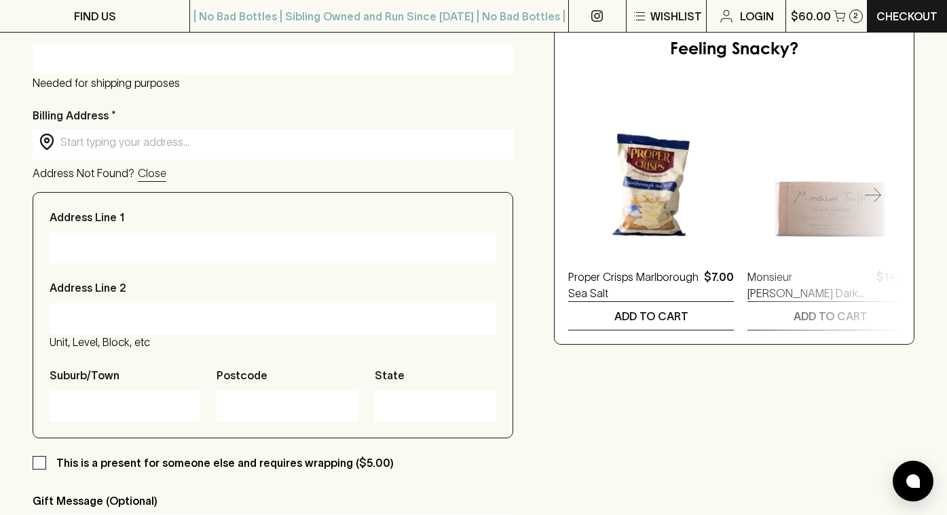
scroll to position [0, 0]
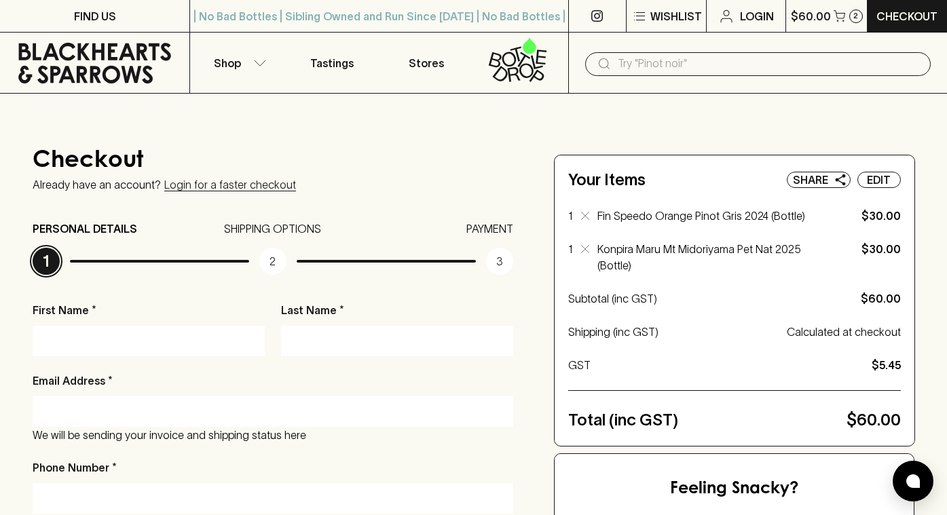
click at [96, 342] on input "First Name *" at bounding box center [149, 341] width 212 height 22
type input "Sasha"
type input "Moodie"
type input "m.sash@outlook.com"
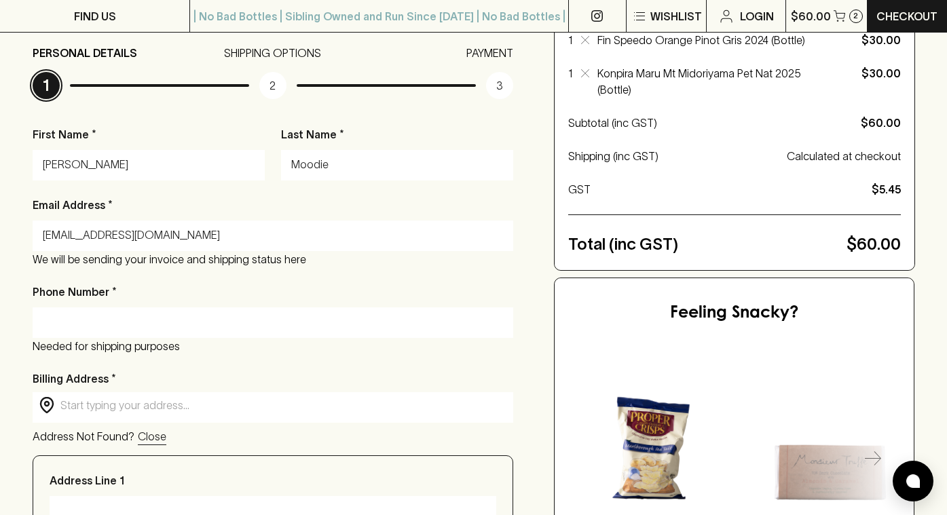
scroll to position [182, 0]
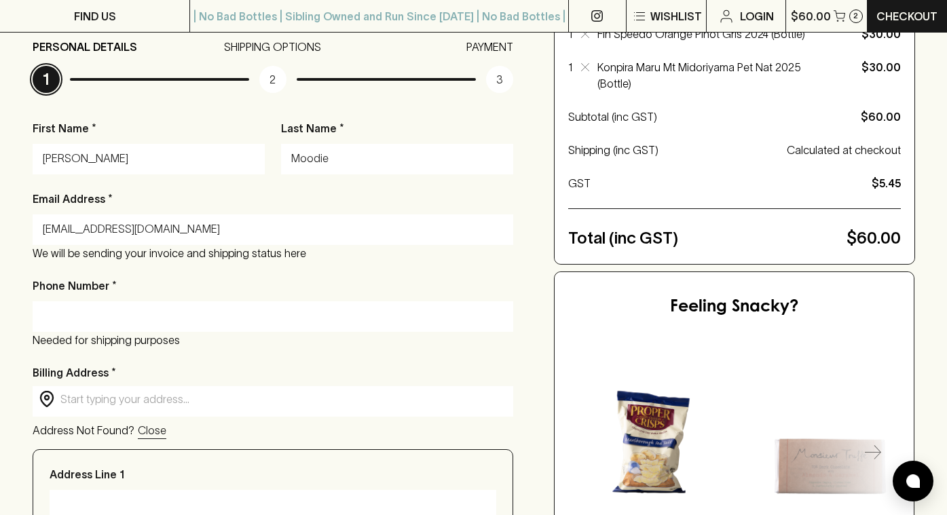
click at [81, 323] on input "Phone Number *" at bounding box center [273, 317] width 461 height 22
type input "0420565120"
click at [3, 288] on div "Checkout Already have an account? Login for a faster checkout PERSONAL DETAILS …" at bounding box center [473, 449] width 947 height 1075
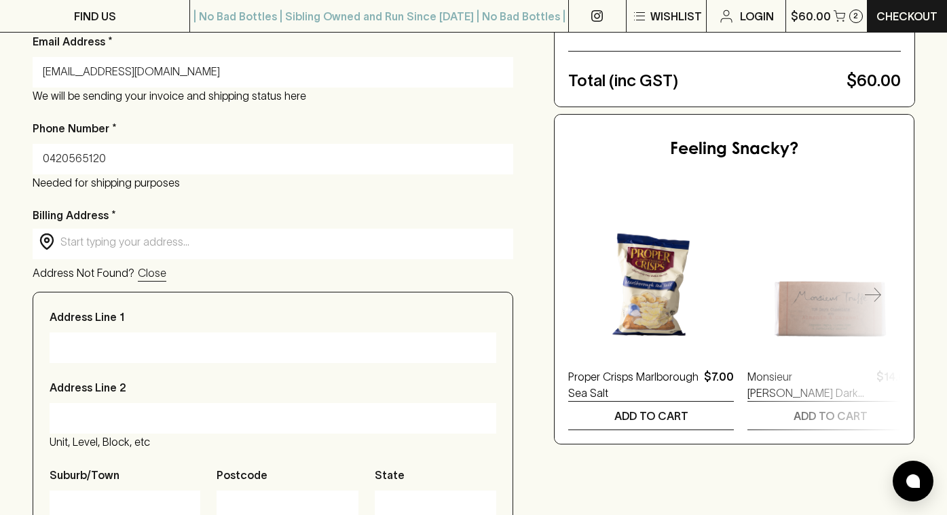
scroll to position [350, 0]
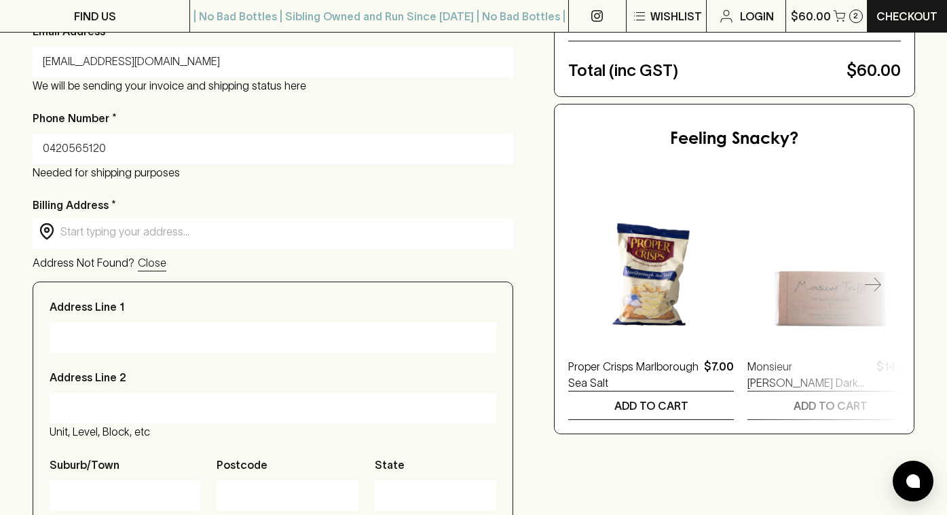
click at [119, 236] on input "text" at bounding box center [283, 232] width 447 height 16
type input "Unit G3, 26 Nicholson Street"
type input "Fitzroy North"
type input "3068"
type input "VIC"
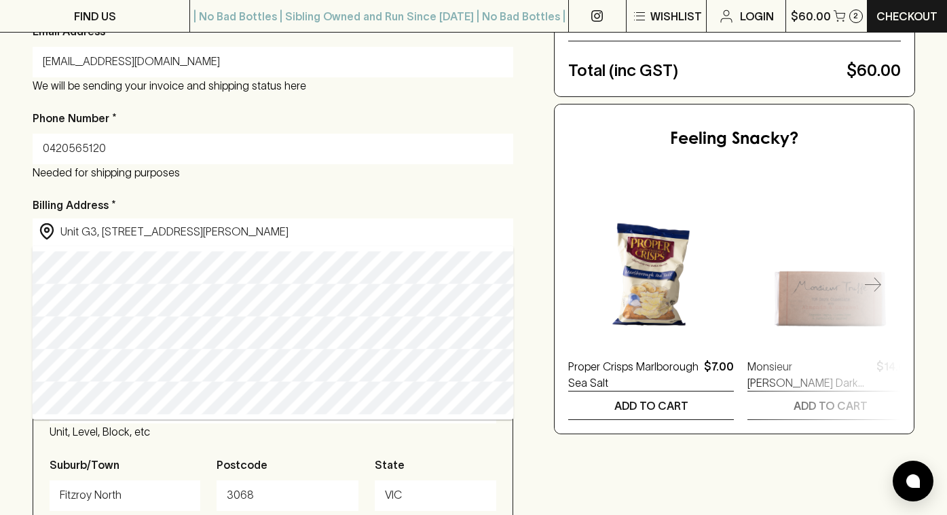
type input "unit g3/26 Nicholson Street, Fitzroy North VIC, Australia"
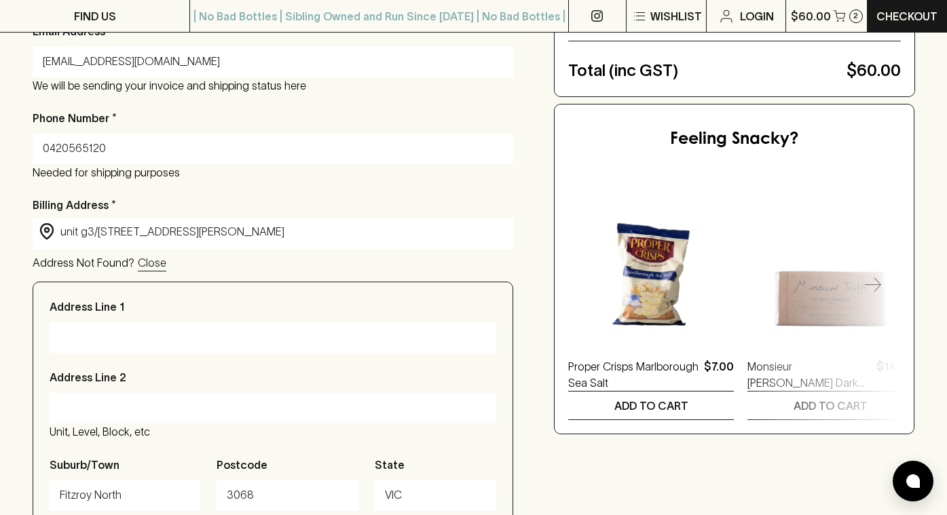
type input "unit g3/26 Nicholson Street"
type input "Victoria"
click at [10, 206] on div "Checkout Already have an account? Login for a faster checkout PERSONAL DETAILS …" at bounding box center [473, 281] width 947 height 1075
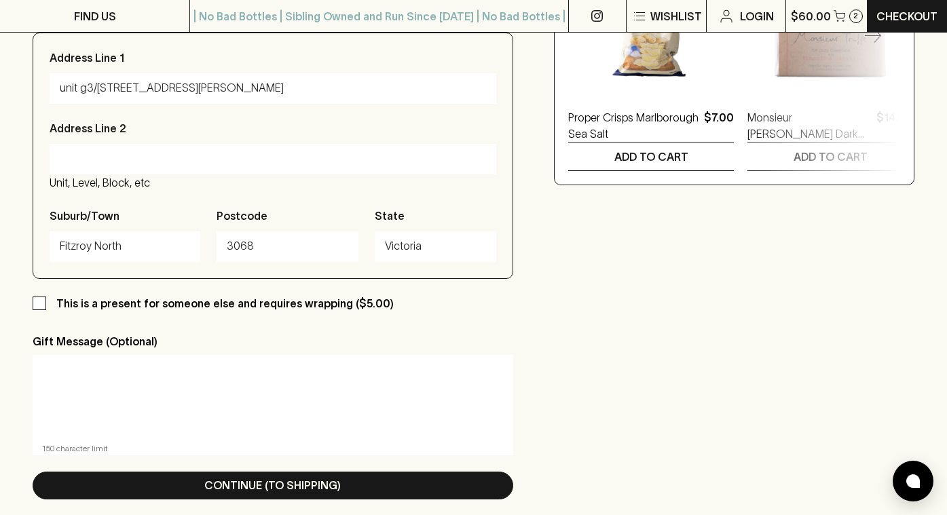
scroll to position [601, 0]
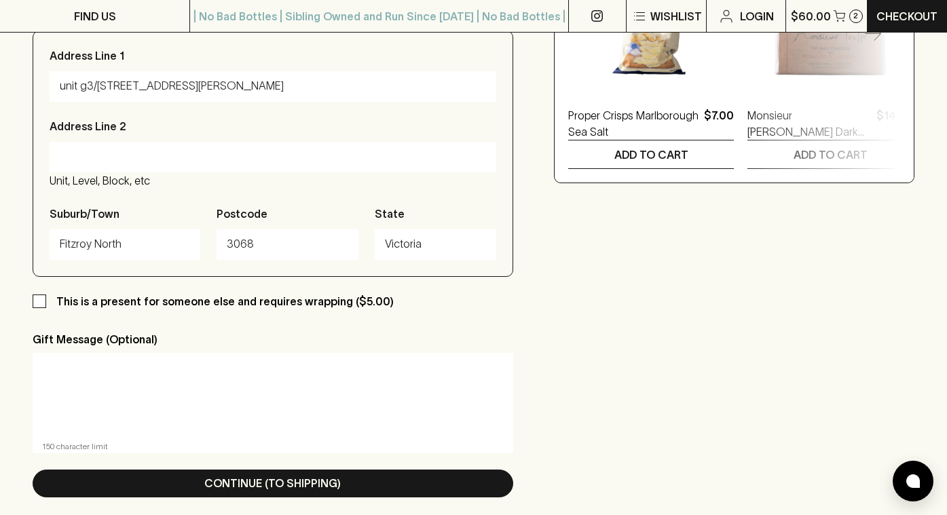
click at [116, 366] on textarea at bounding box center [273, 395] width 462 height 62
click at [43, 304] on input "This is a present for someone else and requires wrapping ($5.00)" at bounding box center [40, 302] width 14 height 14
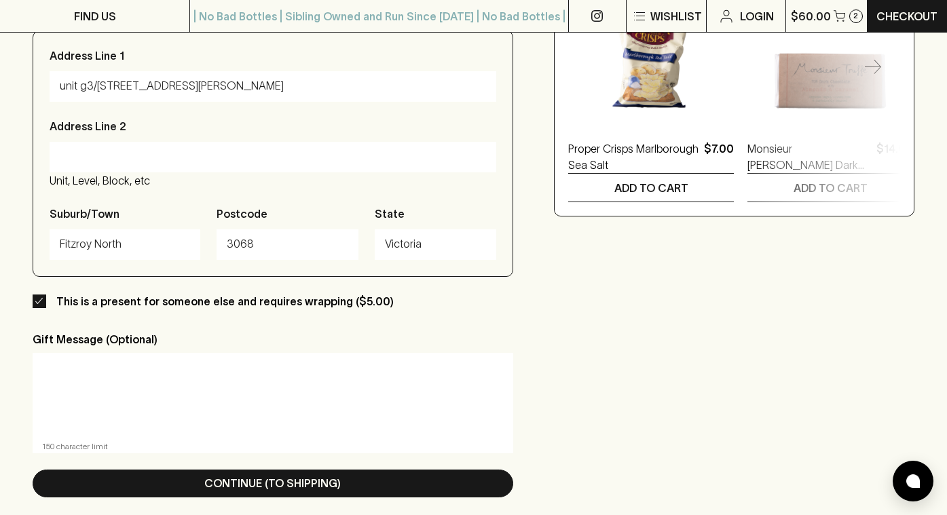
click at [43, 304] on input "This is a present for someone else and requires wrapping ($5.00)" at bounding box center [40, 302] width 14 height 14
checkbox input "false"
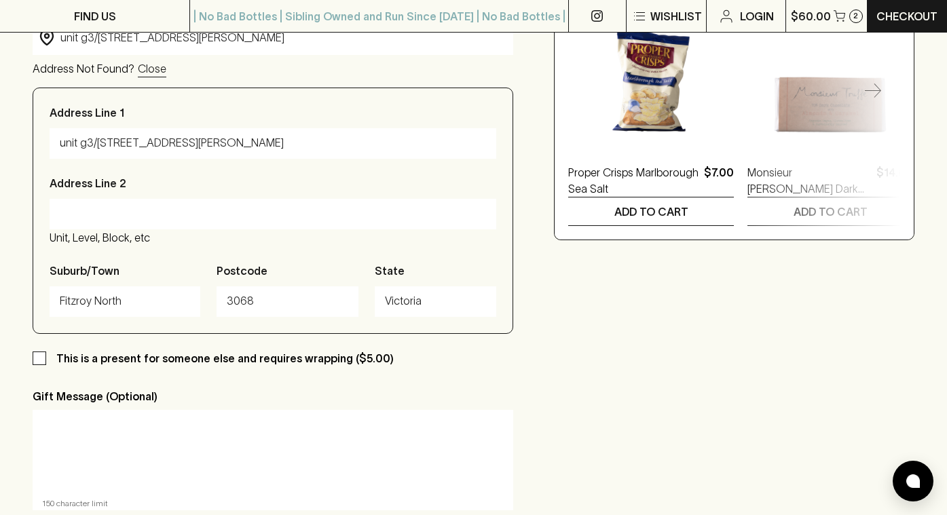
scroll to position [635, 0]
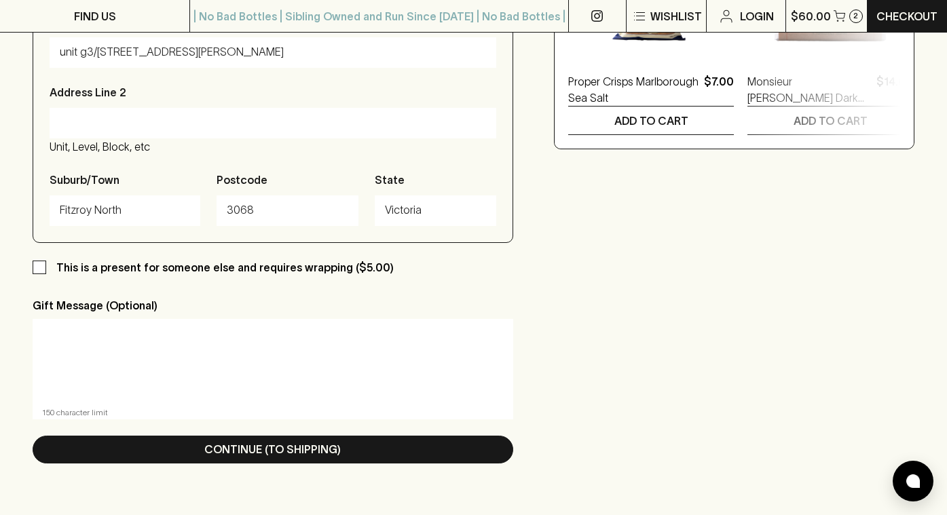
click at [127, 351] on textarea at bounding box center [273, 361] width 462 height 62
drag, startPoint x: 140, startPoint y: 336, endPoint x: -20, endPoint y: 336, distance: 159.5
click at [0, 336] on html "FIND US | No Bad Bottles | Sibling Owned and Run Since 2006 | No Bad Bottles | …" at bounding box center [473, 385] width 947 height 2041
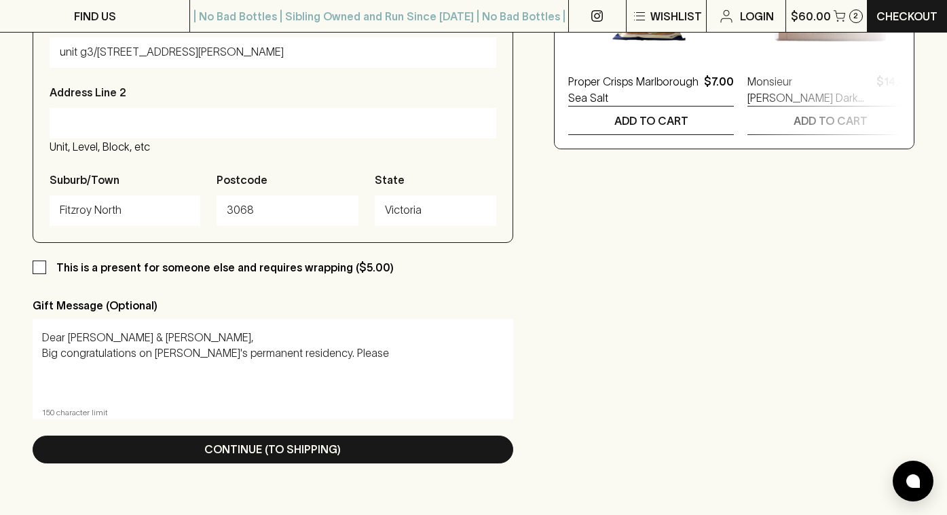
click at [76, 339] on textarea "Dear Kalli & Sam, Big congratulations on Kalli's permanent residency. Please" at bounding box center [273, 361] width 462 height 62
drag, startPoint x: 325, startPoint y: 355, endPoint x: 283, endPoint y: 354, distance: 42.1
click at [283, 354] on textarea "Dear Kalli & Sam, Big congratulations on Kalli's permanent residency. Please" at bounding box center [273, 361] width 462 height 62
drag, startPoint x: 310, startPoint y: 354, endPoint x: 287, endPoint y: 354, distance: 22.4
click at [287, 354] on textarea "Dear Kalli & Sam, Big congratulations on Kalli's permanent residency. Sad" at bounding box center [273, 361] width 462 height 62
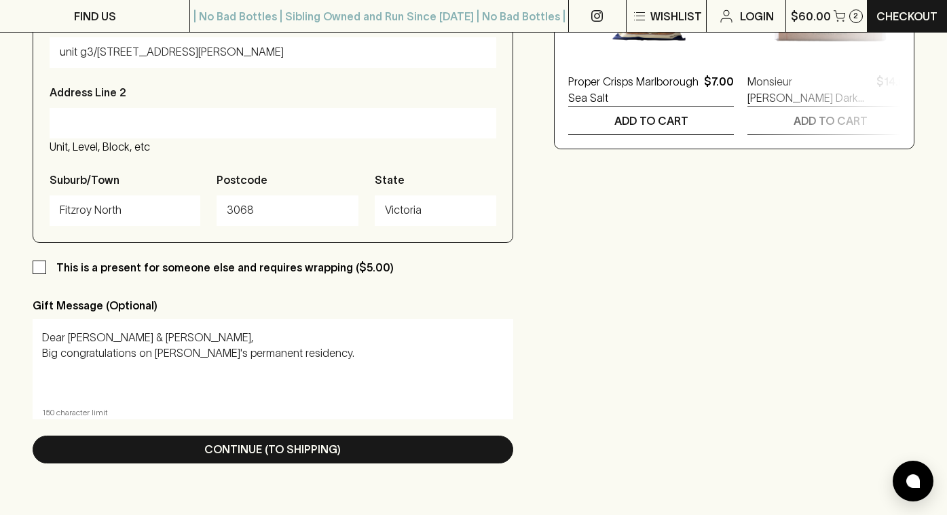
click at [73, 334] on textarea "Dear Kalli & Sam, Big congratulations on Kalli's permanent residency." at bounding box center [273, 361] width 462 height 62
click at [128, 335] on textarea "Dear Kalli & Sam, Big congratulations on Kalli's permanent residency." at bounding box center [273, 361] width 462 height 62
click at [182, 371] on textarea "Dear Kalli & Sam, Big congratulations on Kalli's permanent residency." at bounding box center [273, 361] width 462 height 62
drag, startPoint x: 438, startPoint y: 357, endPoint x: 360, endPoint y: 354, distance: 78.1
click at [360, 354] on textarea "Dear Kalli & Sam, Big congratulations on Kalli's permanent residency!! Best new…" at bounding box center [273, 361] width 462 height 62
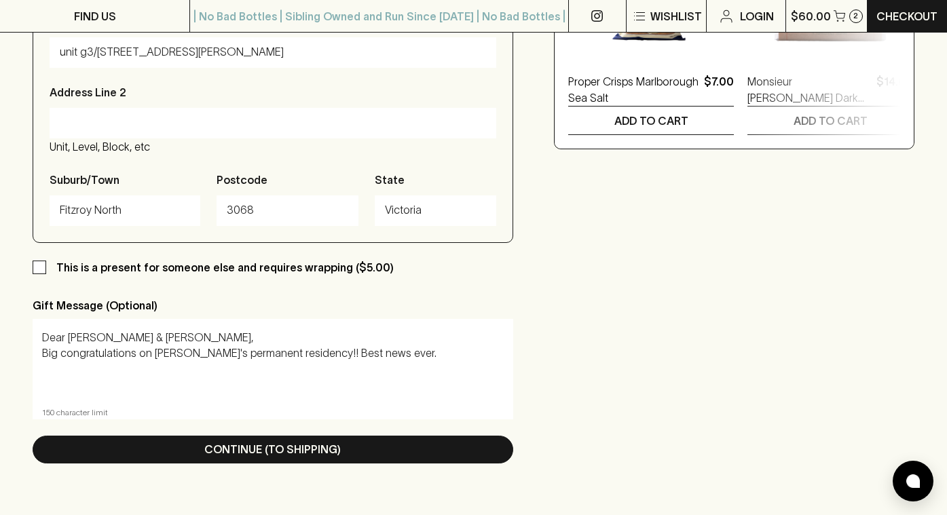
drag, startPoint x: 413, startPoint y: 355, endPoint x: 286, endPoint y: 354, distance: 126.3
click at [286, 354] on textarea "Dear Kalli & Sam, Big congratulations on Kalli's permanent residency!! Best new…" at bounding box center [273, 361] width 462 height 62
click at [103, 369] on textarea "Dear Kalli & Sam, Big congratulations on Kalli's permanent residency!!" at bounding box center [273, 361] width 462 height 62
click at [158, 352] on textarea "Dear Kalli & Sam, Big congratulations on Kalli's permanent residency!!" at bounding box center [273, 361] width 462 height 62
click at [313, 350] on textarea "Dear Kalli & Sam, Big congratulations on Kalli's permanent residency!!" at bounding box center [273, 361] width 462 height 62
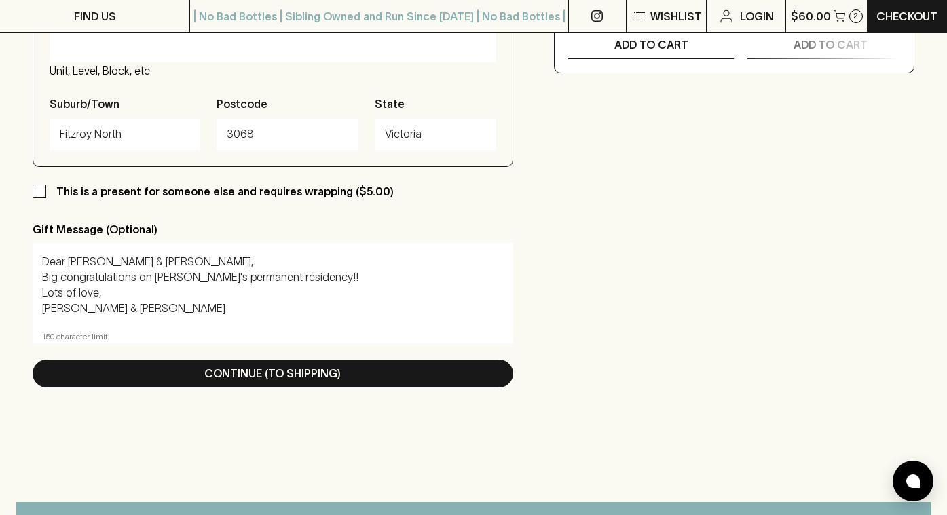
scroll to position [739, 0]
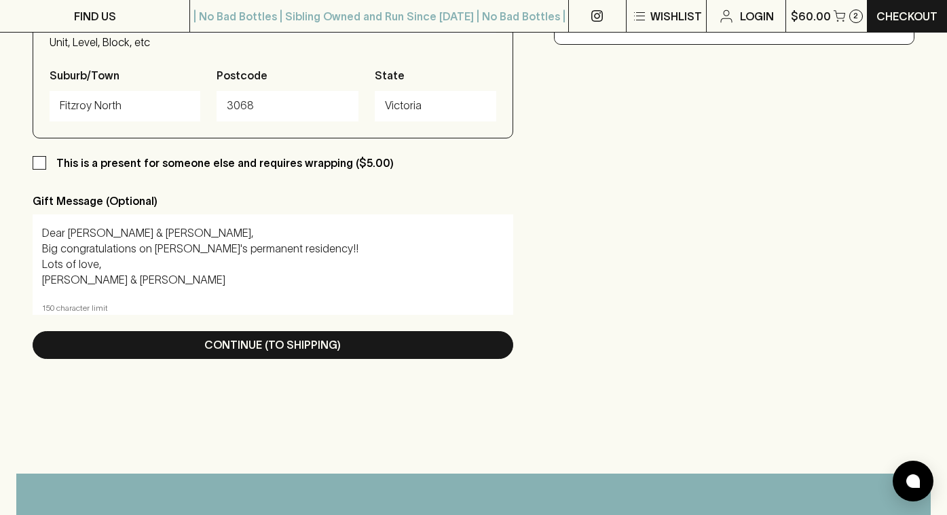
click at [310, 251] on textarea "Dear Kalli & Sam, Big congratulations on Kalli's permanent residency!! Lots of …" at bounding box center [273, 256] width 462 height 62
drag, startPoint x: 334, startPoint y: 253, endPoint x: 286, endPoint y: 253, distance: 47.5
click at [286, 253] on textarea "Dear Kalli & Sam, Big congratulations on Kalli's permanent residency!! Def Lots…" at bounding box center [273, 256] width 462 height 62
click at [62, 249] on textarea "Dear Kalli & Sam, Big congratulations on Kalli's permanent residency!! Lots of …" at bounding box center [273, 256] width 462 height 62
click at [331, 251] on textarea "Dear Kalli & Sam, Big congratulations on Kalli's permanent residency!! Lots of …" at bounding box center [273, 256] width 462 height 62
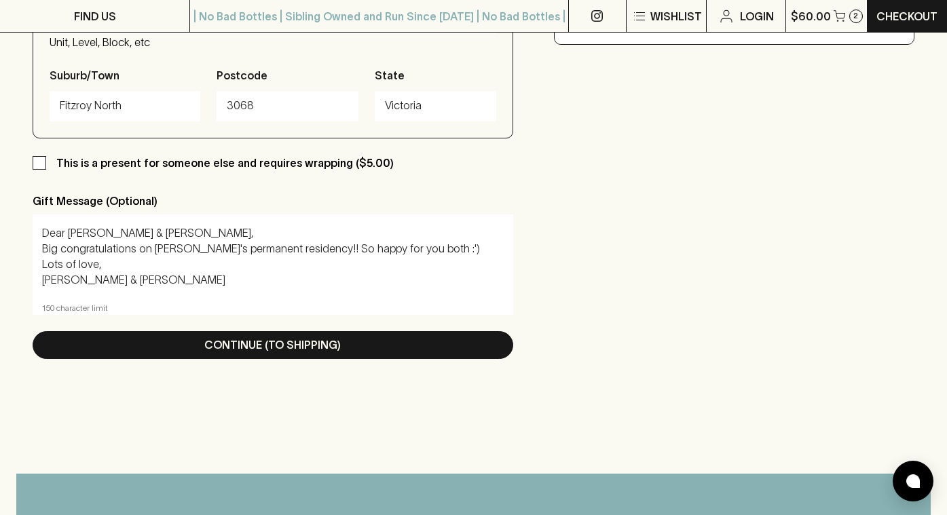
drag, startPoint x: 58, startPoint y: 252, endPoint x: 39, endPoint y: 252, distance: 19.7
click at [39, 252] on div "Dear Kalli & Sam, Big congratulations on Kalli's permanent residency!! So happy…" at bounding box center [273, 257] width 481 height 85
click at [162, 260] on textarea "Dear Kalli & Sam, BIG congratulations on Kalli's permanent residency!! So happy…" at bounding box center [273, 256] width 462 height 62
click at [125, 264] on textarea "Dear Kalli & Sam, BIG congratulations on Kalli's permanent residency!! So happy…" at bounding box center [273, 256] width 462 height 62
click at [195, 278] on textarea "Dear Kalli & Sam, BIG congratulations on Kalli's permanent residency!! So happy…" at bounding box center [273, 256] width 462 height 62
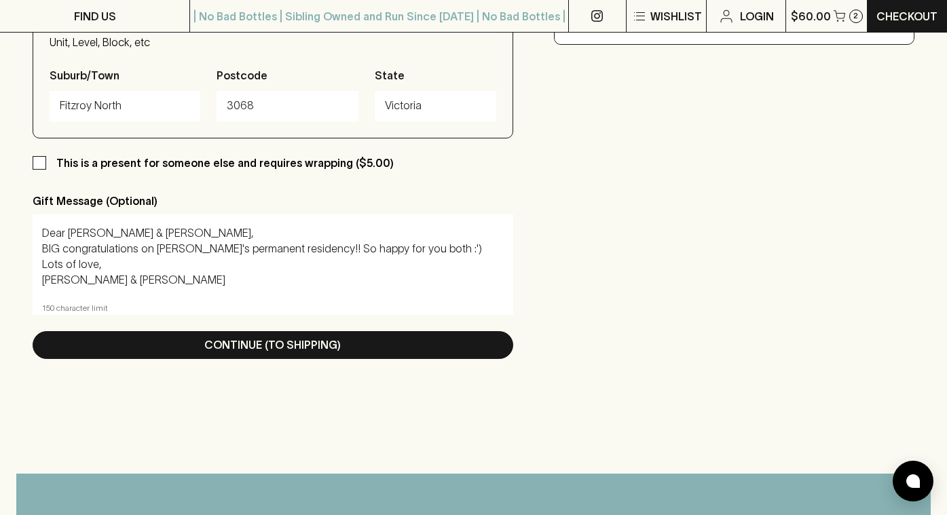
click at [418, 262] on textarea "Dear Kalli & Sam, BIG congratulations on Kalli's permanent residency!! So happy…" at bounding box center [273, 256] width 462 height 62
click at [415, 252] on textarea "Dear Kalli & Sam, BIG congratulations on Kalli's permanent residency!! So happy…" at bounding box center [273, 256] width 462 height 62
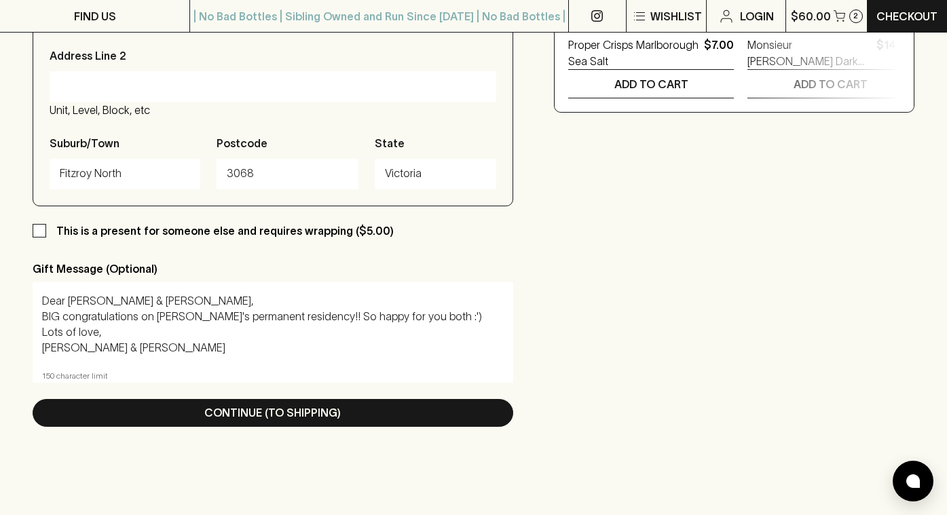
scroll to position [673, 0]
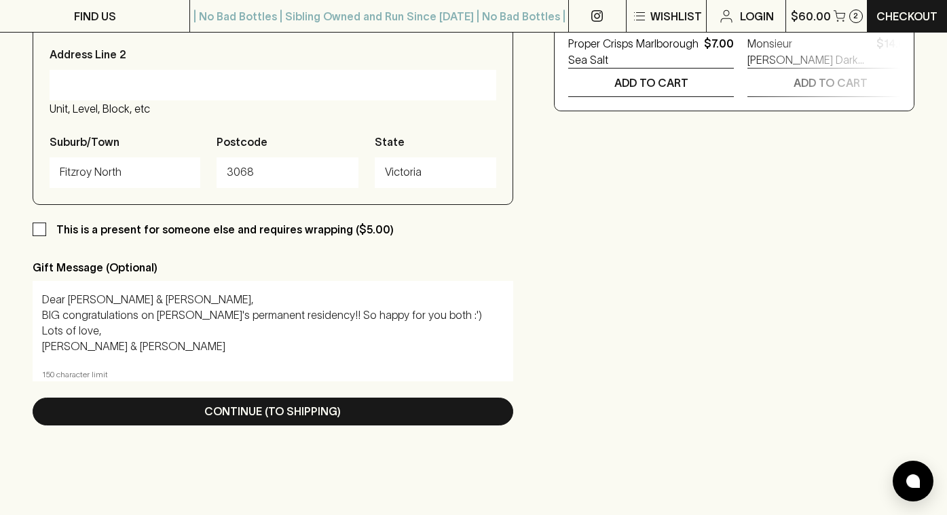
click at [126, 343] on textarea "Dear Kalli & Sam, BIG congratulations on Kalli's permanent residency!! So happy…" at bounding box center [273, 323] width 462 height 62
type textarea "Dear Kalli & Sam, BIG congratulations on Kalli's permanent residency!! So happy…"
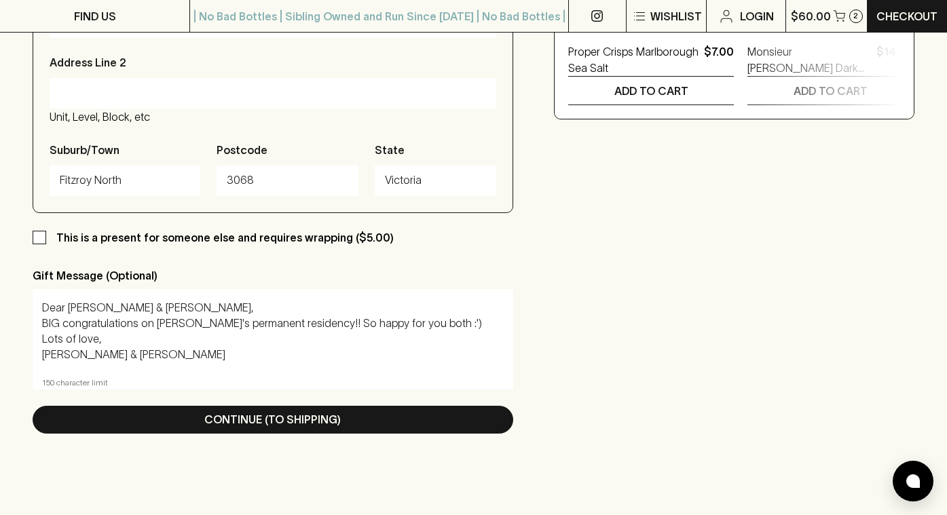
scroll to position [692, 0]
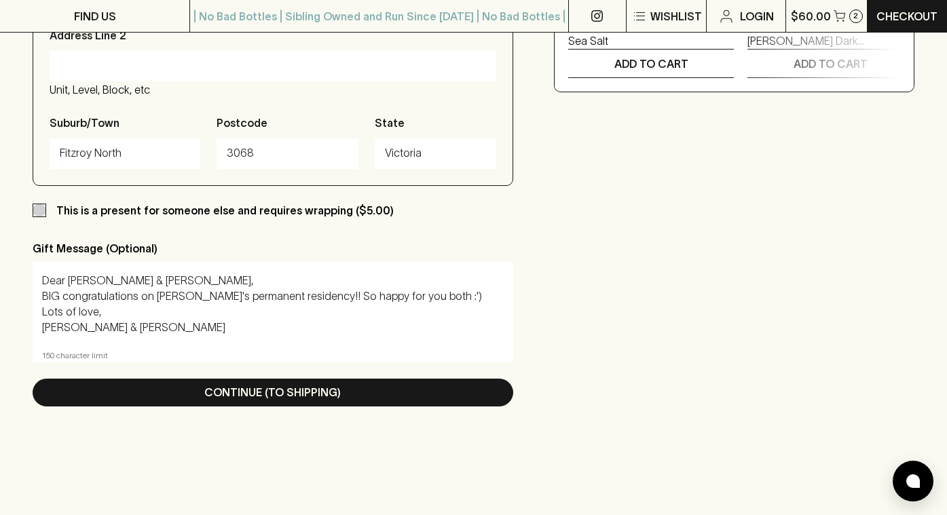
click at [36, 210] on input "This is a present for someone else and requires wrapping ($5.00)" at bounding box center [40, 211] width 14 height 14
checkbox input "true"
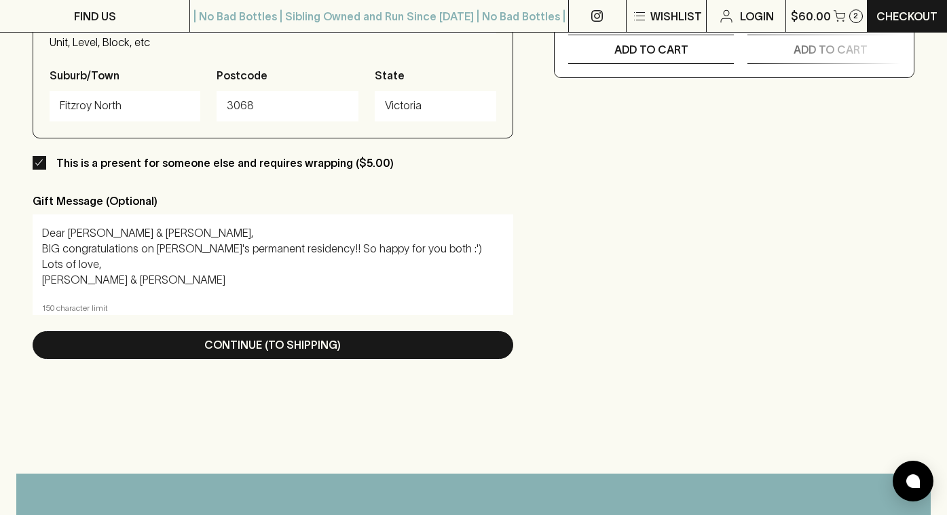
scroll to position [754, 0]
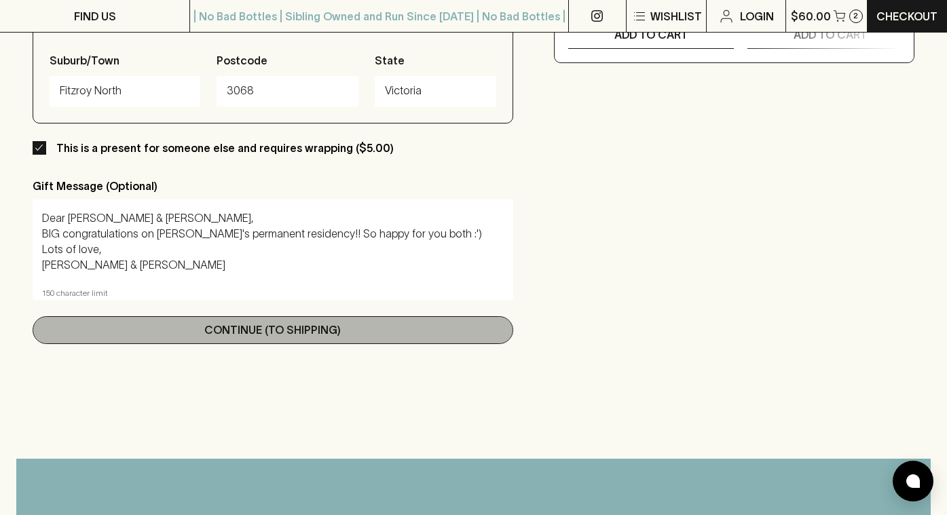
click at [358, 329] on button "Continue (To Shipping)" at bounding box center [273, 330] width 481 height 28
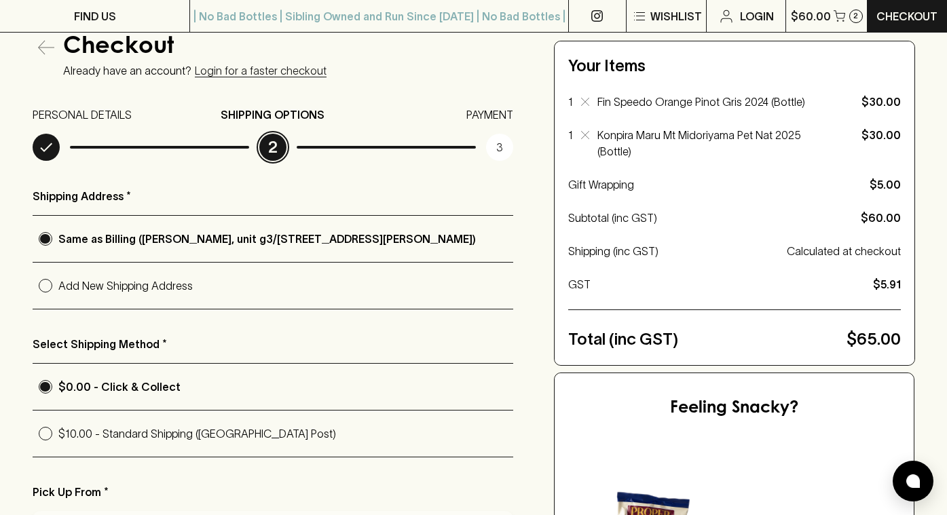
scroll to position [115, 0]
click at [45, 286] on input "Add New Shipping Address" at bounding box center [46, 285] width 26 height 26
radio input "true"
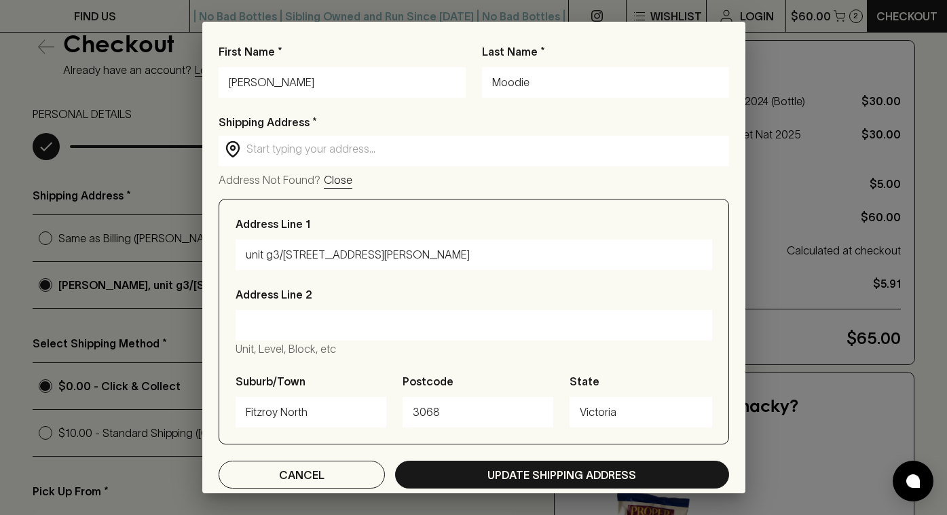
click at [286, 154] on input "text" at bounding box center [484, 149] width 477 height 16
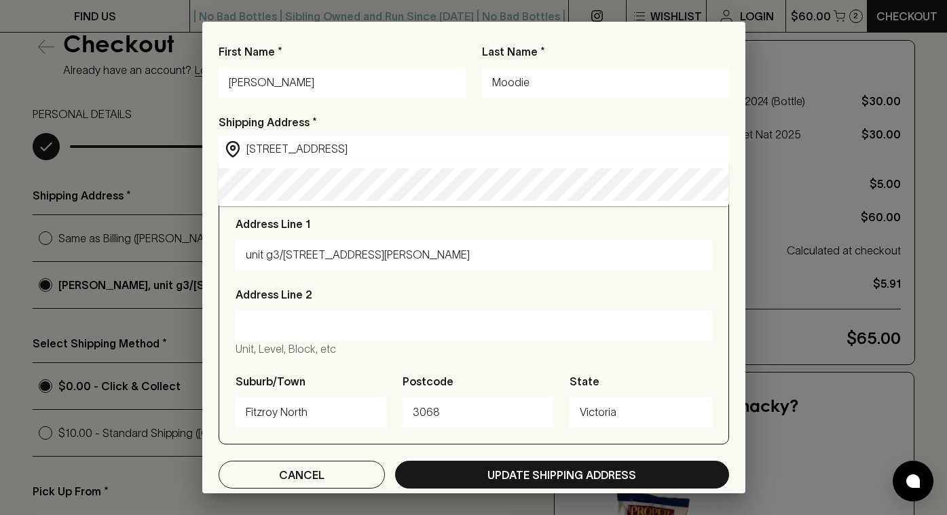
type input "3/10 Dundas Street, Thornbury VIC, Australia"
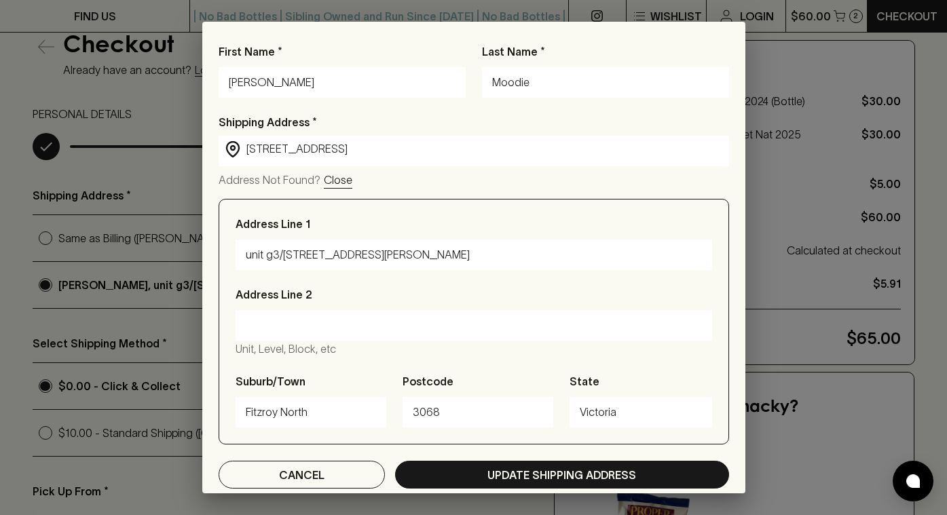
type input "3/10 Dundas Street"
type input "Thornbury"
type input "3071"
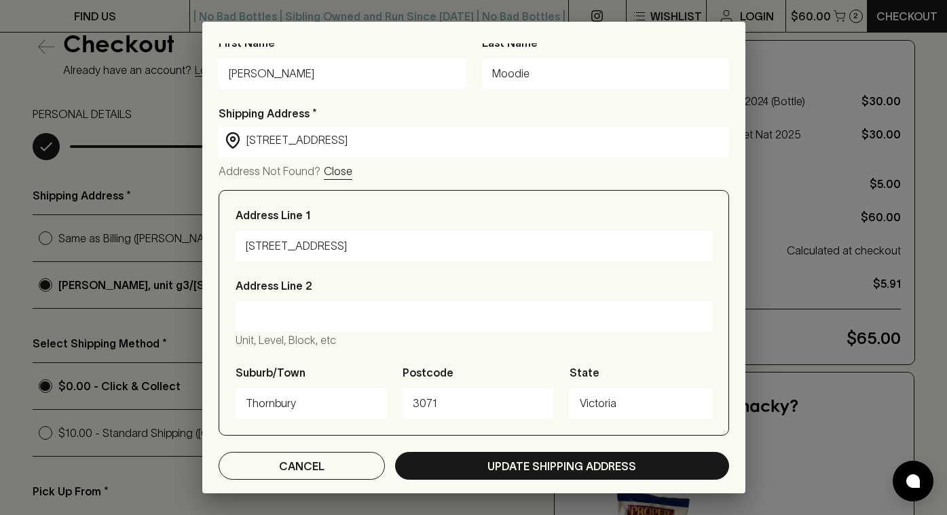
scroll to position [0, 0]
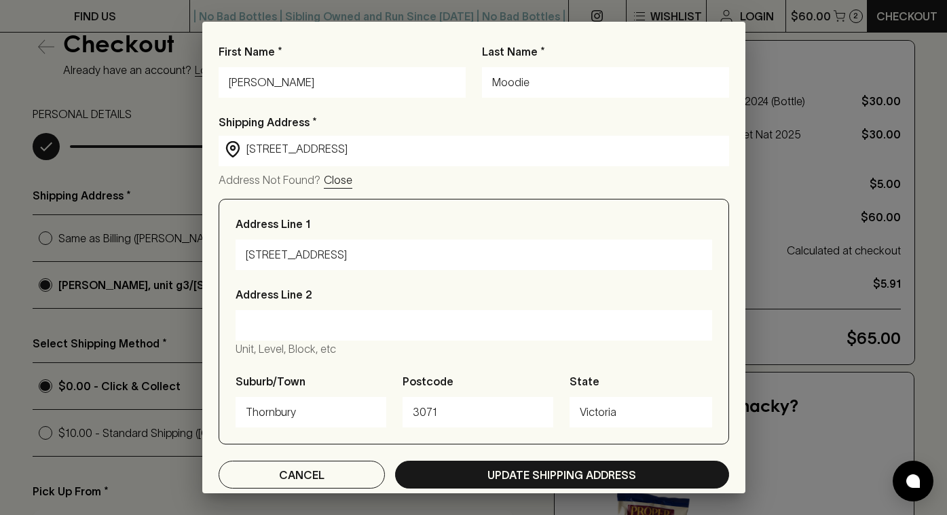
type input "3/10 Dundas Street, Thornbury VIC, Australia"
drag, startPoint x: 286, startPoint y: 81, endPoint x: 220, endPoint y: 77, distance: 66.6
click at [220, 77] on div "Sasha" at bounding box center [342, 82] width 247 height 31
type input "Kalli"
drag, startPoint x: 557, startPoint y: 84, endPoint x: 468, endPoint y: 84, distance: 88.9
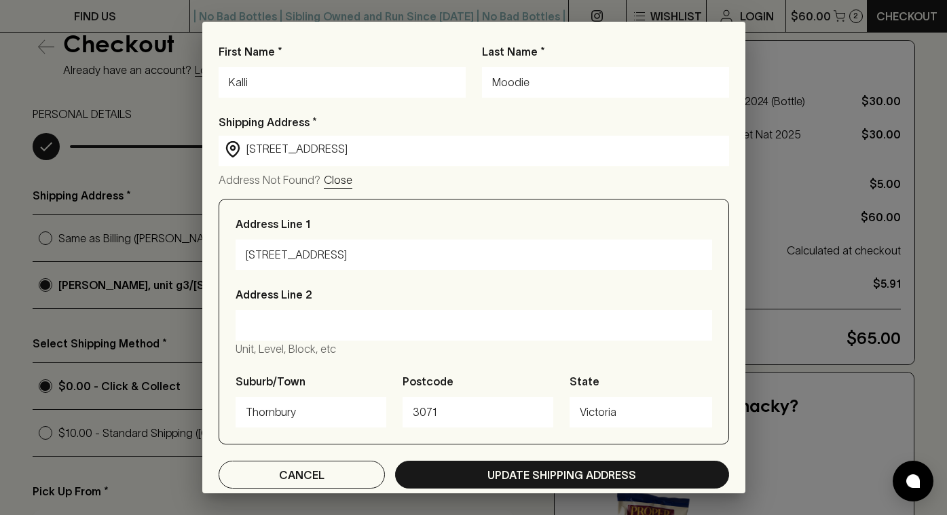
click at [468, 84] on div "First Name * Kalli Last Name * Moodie Shipping Address * ​ 3/10 Dundas Street, …" at bounding box center [474, 265] width 511 height 445
type input "Harvey"
click at [487, 116] on p "Shipping Address *" at bounding box center [474, 122] width 511 height 16
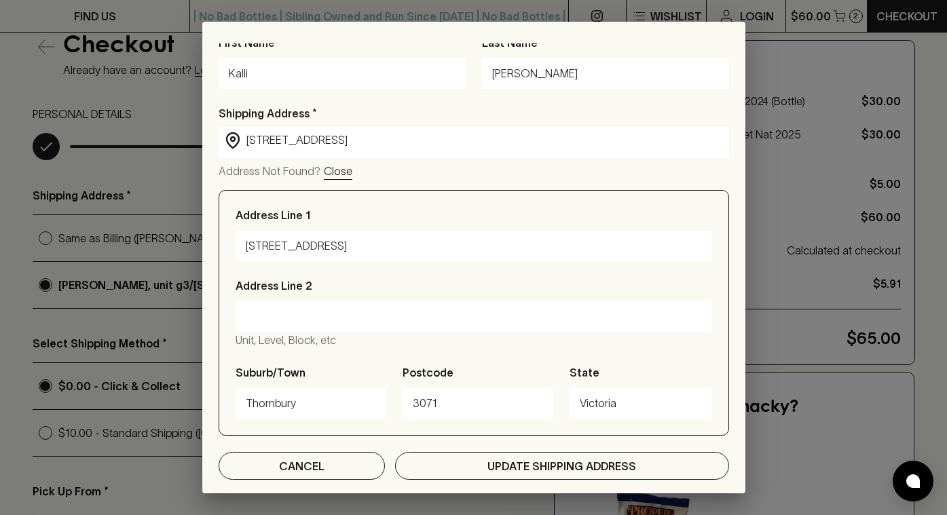
click at [537, 470] on p "Update Shipping Address" at bounding box center [561, 466] width 149 height 16
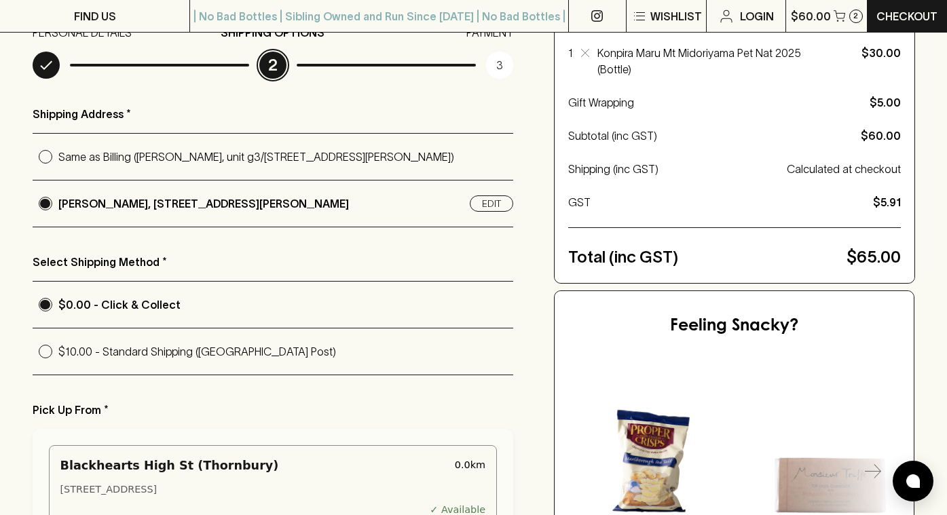
scroll to position [207, 0]
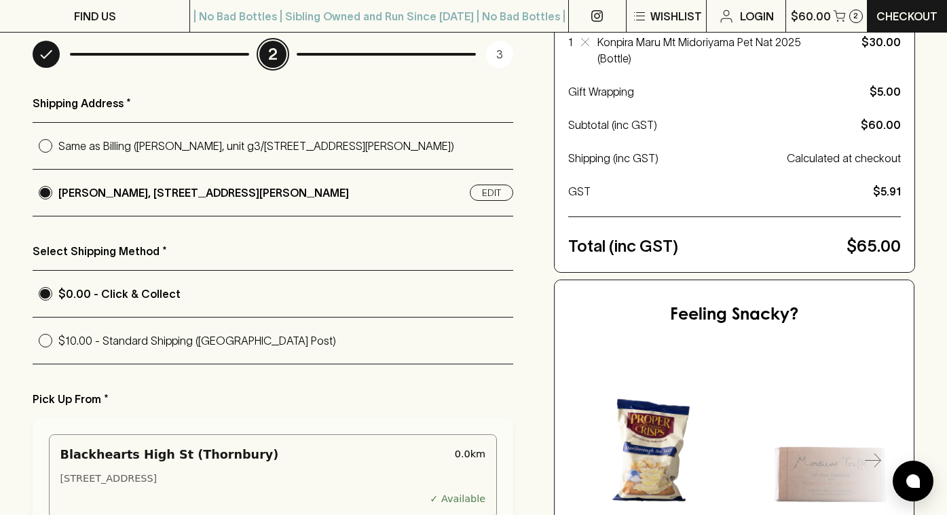
click at [172, 342] on p "$10.00 - Standard Shipping (Australia Post)" at bounding box center [286, 341] width 456 height 16
click at [58, 342] on input "$10.00 - Standard Shipping (Australia Post)" at bounding box center [46, 341] width 26 height 26
radio input "true"
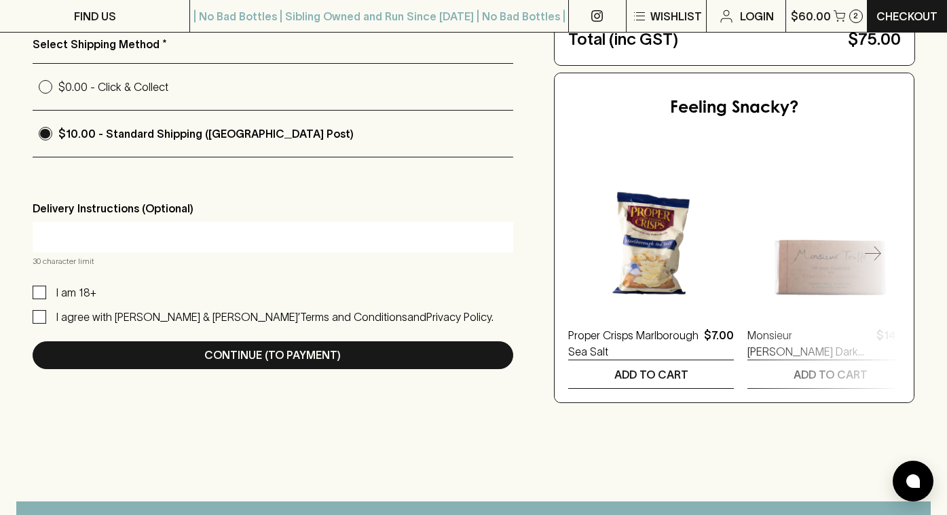
scroll to position [415, 0]
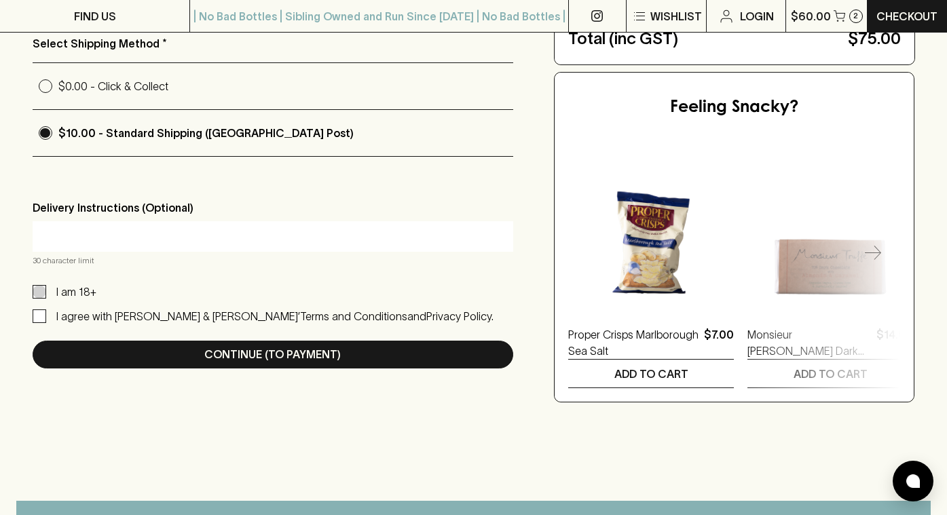
click at [36, 289] on input "I am 18+" at bounding box center [40, 292] width 14 height 14
checkbox input "true"
click at [37, 316] on input "I agree with Blackhearts & Sparrows’ Terms and Conditions and Privacy Policy." at bounding box center [40, 317] width 14 height 14
checkbox input "true"
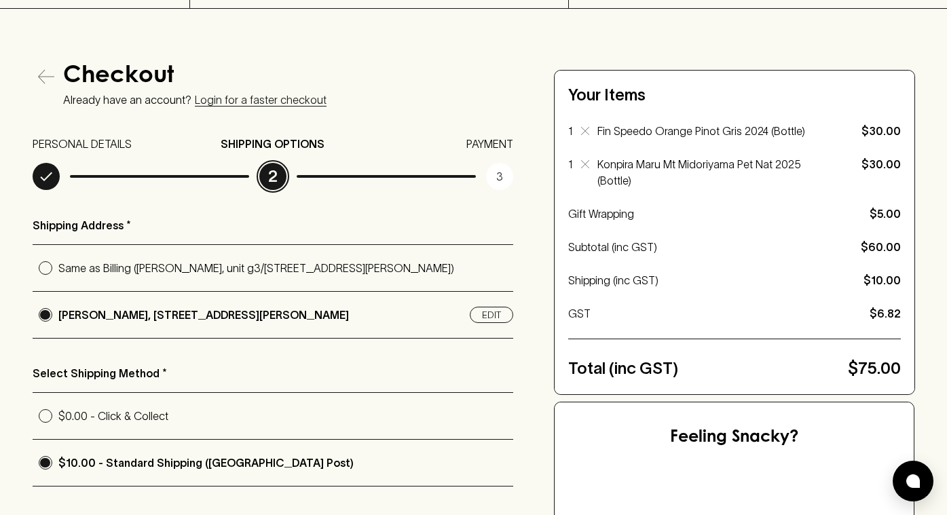
scroll to position [90, 0]
